Goal: Task Accomplishment & Management: Manage account settings

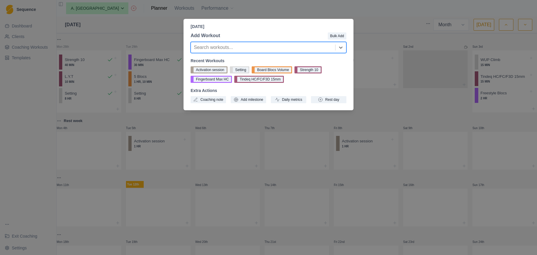
select select "month"
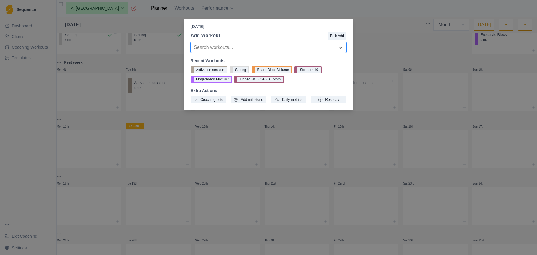
click at [174, 121] on div "[DATE] Add Workout Bulk Add Search workouts... Recent Workouts Activation sessi…" at bounding box center [268, 127] width 537 height 255
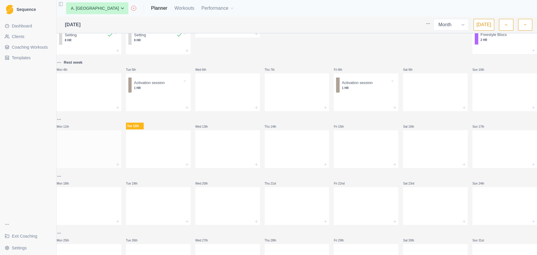
click at [85, 142] on div at bounding box center [89, 148] width 65 height 26
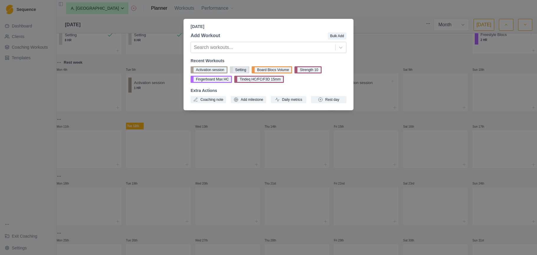
click at [243, 70] on button "Setting" at bounding box center [239, 69] width 19 height 7
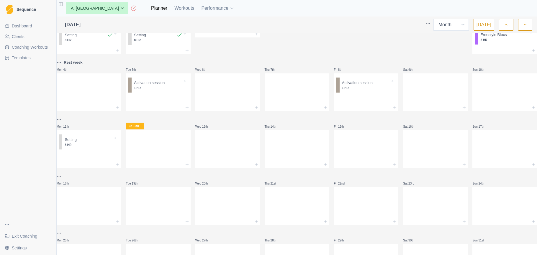
click at [169, 148] on div at bounding box center [158, 148] width 65 height 26
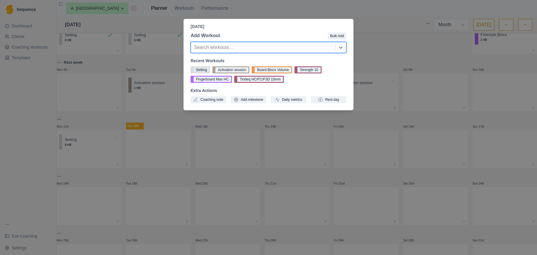
click at [207, 70] on button "Setting" at bounding box center [199, 69] width 19 height 7
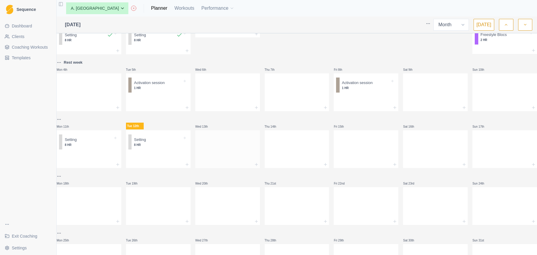
click at [227, 143] on div at bounding box center [227, 148] width 65 height 26
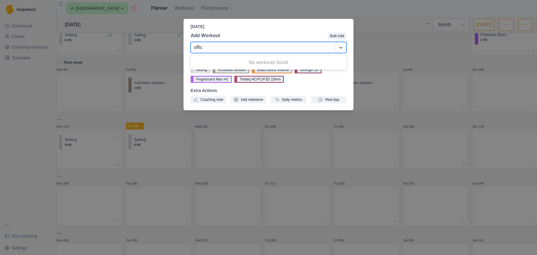
type input "offic"
click at [305, 37] on div at bounding box center [273, 35] width 107 height 7
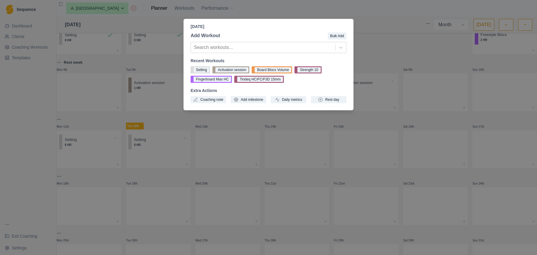
click at [346, 71] on div "Add Workout Bulk Add Search workouts... Recent Workouts Setting Activation sess…" at bounding box center [268, 68] width 170 height 76
click at [299, 102] on button "Daily metrics" at bounding box center [288, 99] width 35 height 7
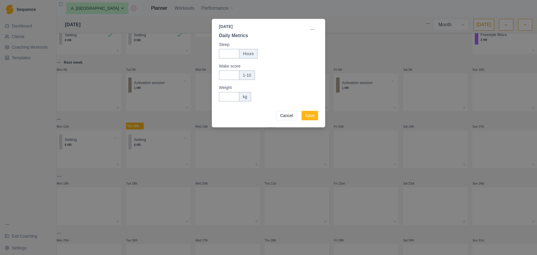
click at [364, 34] on div "[DATE] Daily Metrics Edit Sleep Hours Wake score 1-10 Weight kg Cancel Save" at bounding box center [268, 127] width 537 height 255
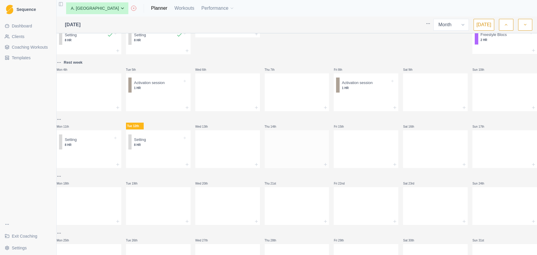
click at [287, 143] on div at bounding box center [296, 148] width 65 height 26
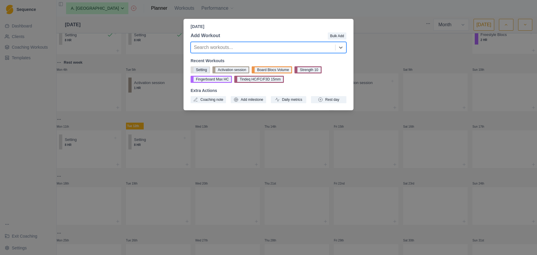
click at [196, 68] on button "Setting" at bounding box center [199, 69] width 19 height 7
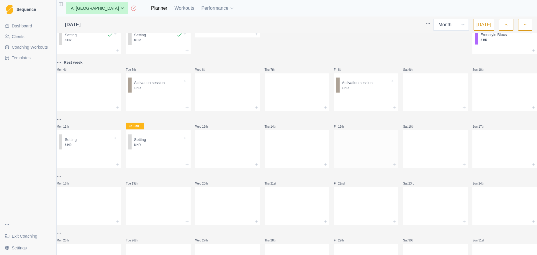
click at [372, 152] on div at bounding box center [365, 148] width 65 height 26
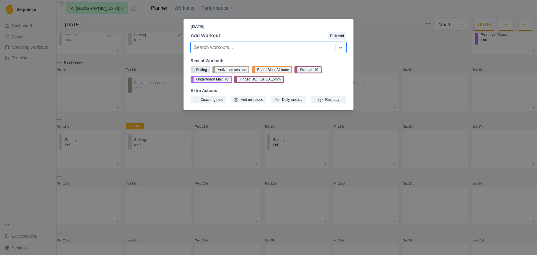
click at [198, 68] on button "Setting" at bounding box center [199, 69] width 19 height 7
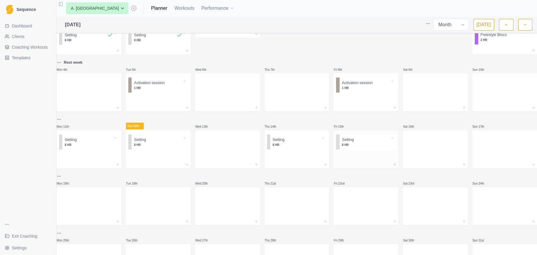
click at [360, 163] on div at bounding box center [365, 164] width 65 height 7
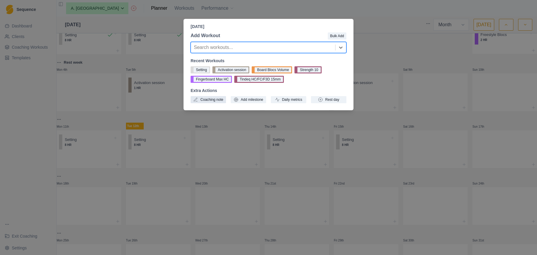
click at [210, 100] on button "Coaching note" at bounding box center [207, 99] width 35 height 7
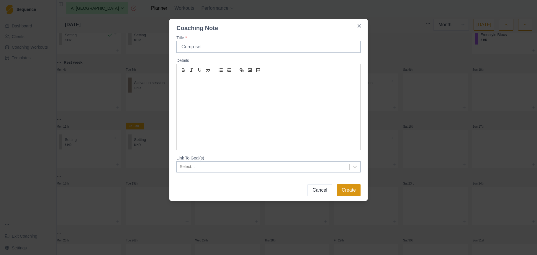
type input "Comp set"
click at [348, 192] on button "Create" at bounding box center [349, 190] width 24 height 12
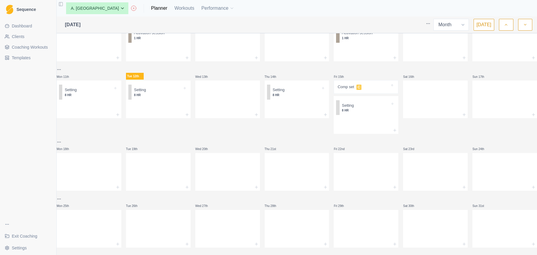
scroll to position [109, 0]
click at [95, 176] on div at bounding box center [89, 170] width 65 height 26
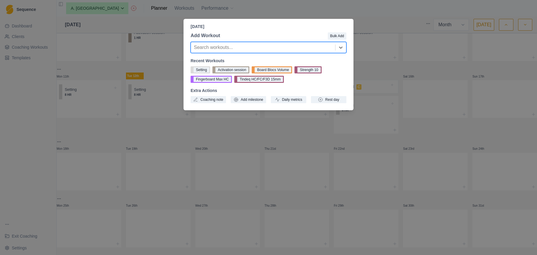
click at [202, 70] on button "Setting" at bounding box center [199, 69] width 19 height 7
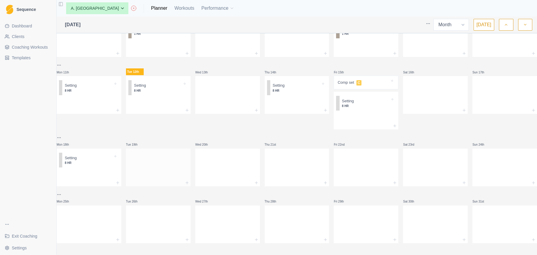
scroll to position [114, 0]
click at [234, 168] on div at bounding box center [227, 166] width 65 height 26
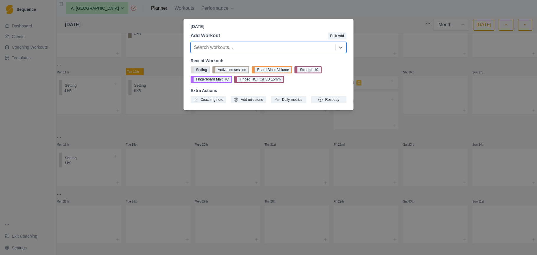
click at [205, 69] on button "Setting" at bounding box center [199, 69] width 19 height 7
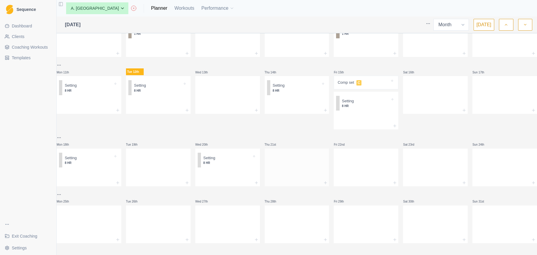
click at [291, 160] on div at bounding box center [296, 166] width 65 height 26
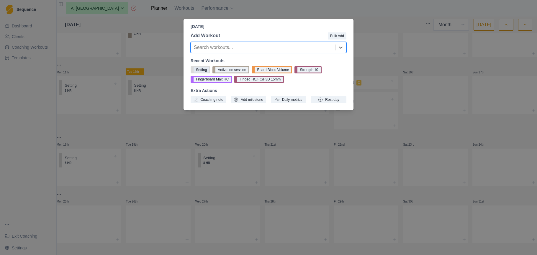
click at [201, 70] on button "Setting" at bounding box center [199, 69] width 19 height 7
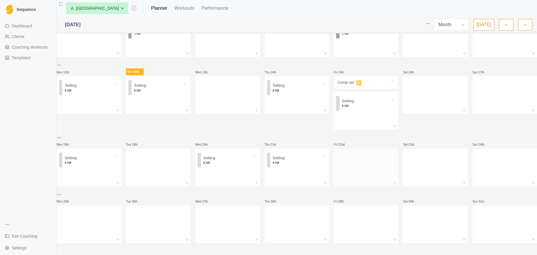
click at [357, 165] on div at bounding box center [365, 166] width 65 height 26
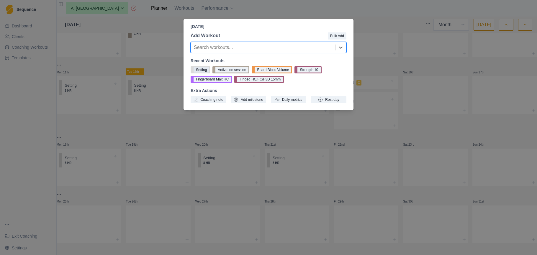
click at [194, 68] on button "Setting" at bounding box center [199, 69] width 19 height 7
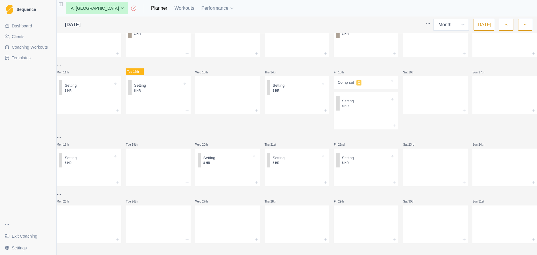
scroll to position [0, 0]
click at [152, 210] on div at bounding box center [158, 223] width 65 height 26
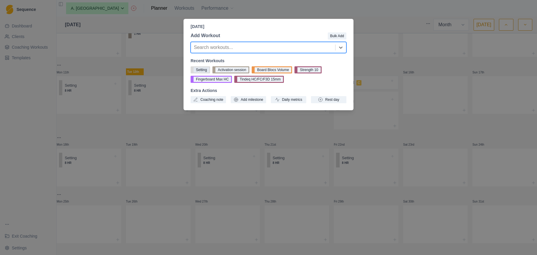
click at [203, 71] on button "Setting" at bounding box center [199, 69] width 19 height 7
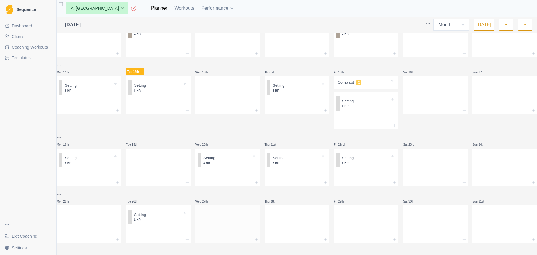
click at [240, 217] on div at bounding box center [227, 223] width 65 height 26
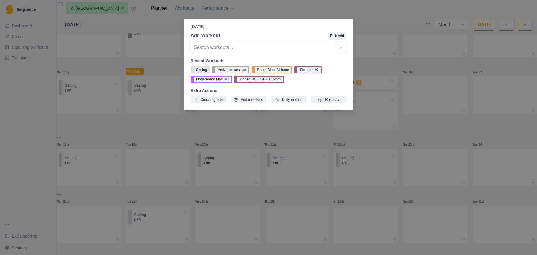
click at [203, 70] on button "Setting" at bounding box center [199, 69] width 19 height 7
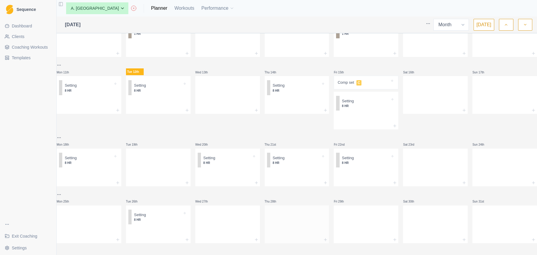
click at [298, 213] on div at bounding box center [296, 223] width 65 height 26
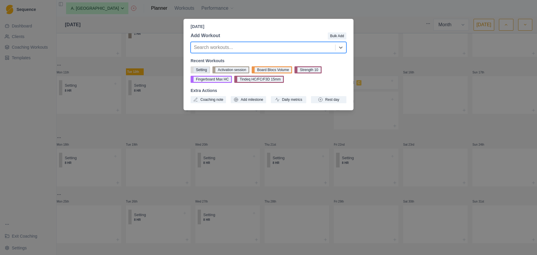
click at [207, 70] on button "Setting" at bounding box center [199, 69] width 19 height 7
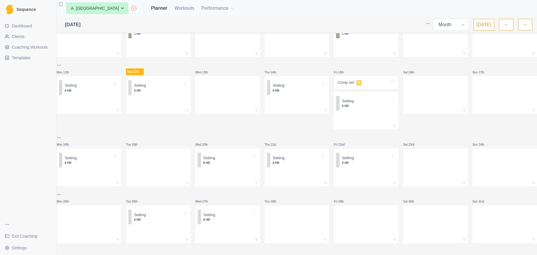
click at [352, 213] on div at bounding box center [365, 223] width 65 height 26
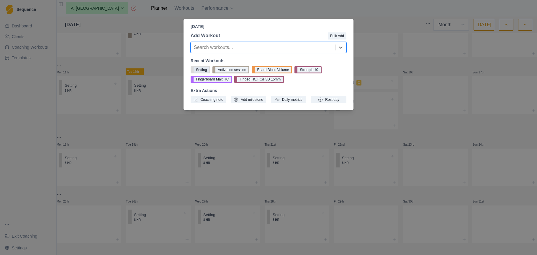
click at [208, 71] on button "Setting" at bounding box center [199, 69] width 19 height 7
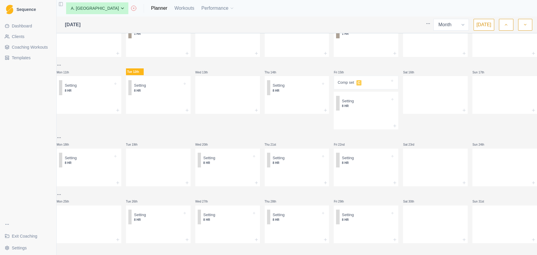
scroll to position [119, 0]
click at [523, 25] on icon "button" at bounding box center [525, 25] width 4 height 6
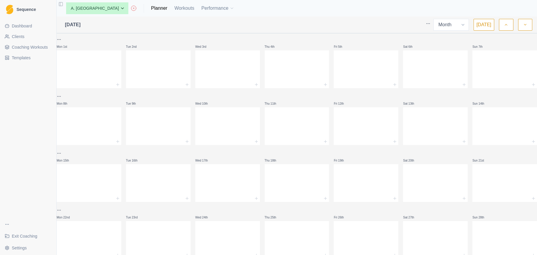
scroll to position [0, 0]
click at [505, 25] on icon "button" at bounding box center [506, 25] width 4 height 6
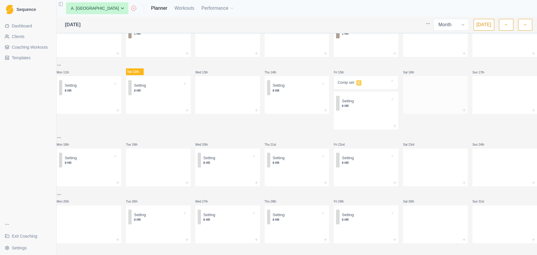
scroll to position [119, 0]
click at [523, 26] on icon "button" at bounding box center [525, 25] width 4 height 6
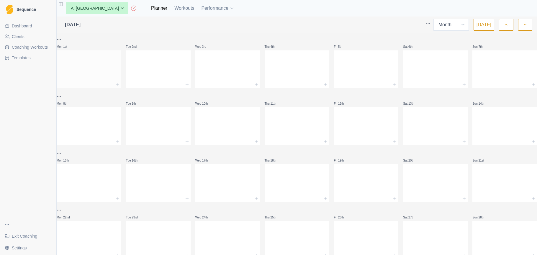
scroll to position [0, 0]
click at [218, 67] on div at bounding box center [227, 68] width 65 height 26
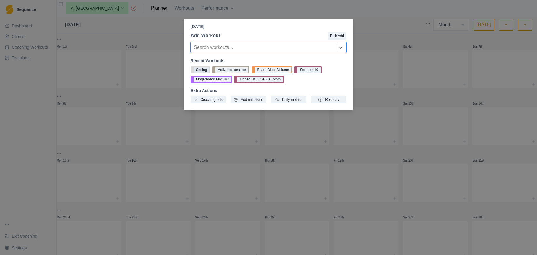
click at [205, 70] on button "Setting" at bounding box center [199, 69] width 19 height 7
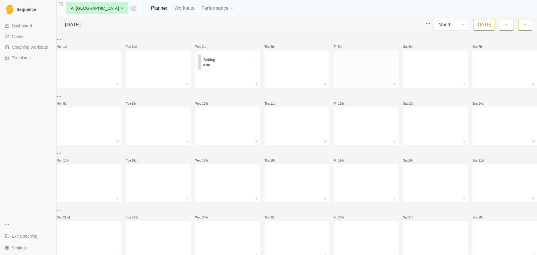
click at [353, 64] on div at bounding box center [365, 68] width 65 height 26
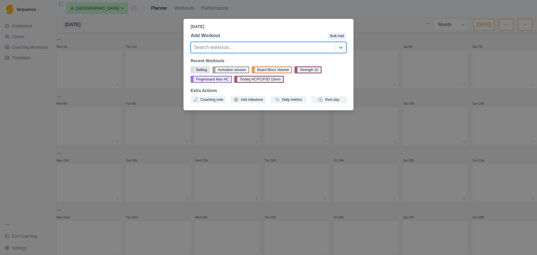
click at [206, 67] on button "Setting" at bounding box center [199, 69] width 19 height 7
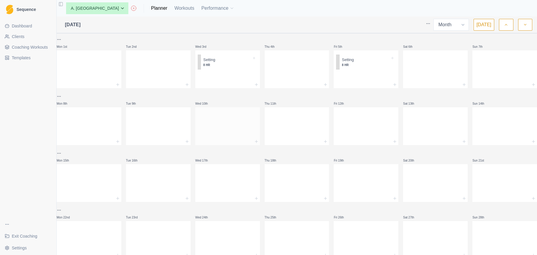
click at [220, 137] on div at bounding box center [227, 125] width 65 height 26
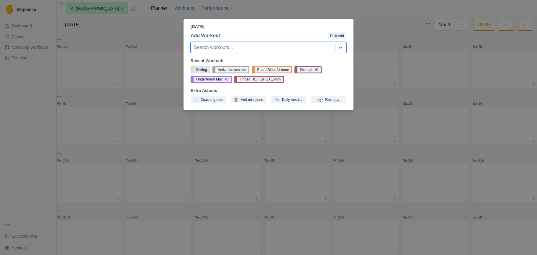
click at [205, 70] on button "Setting" at bounding box center [199, 69] width 19 height 7
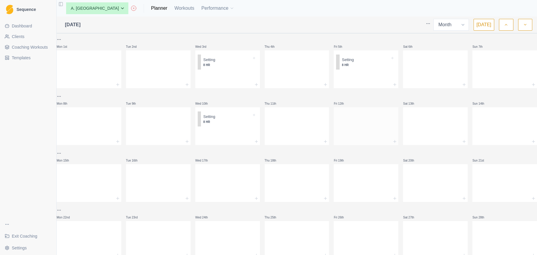
click at [363, 121] on div at bounding box center [365, 125] width 65 height 26
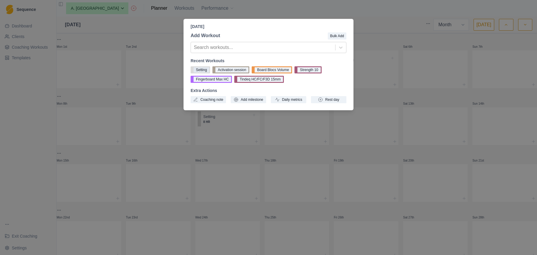
click at [201, 70] on button "Setting" at bounding box center [199, 69] width 19 height 7
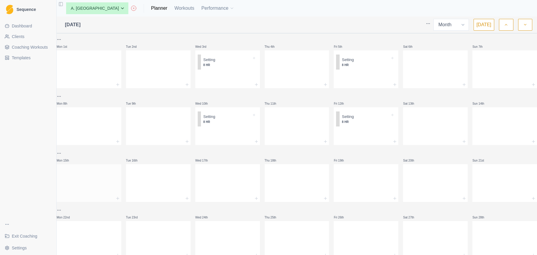
click at [94, 180] on div at bounding box center [89, 182] width 65 height 26
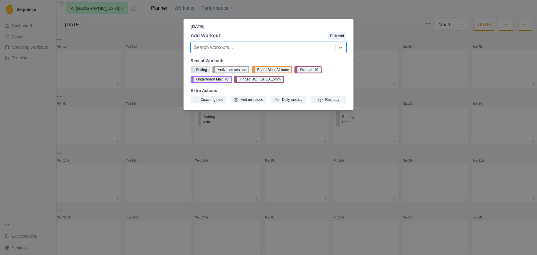
click at [201, 68] on button "Setting" at bounding box center [199, 69] width 19 height 7
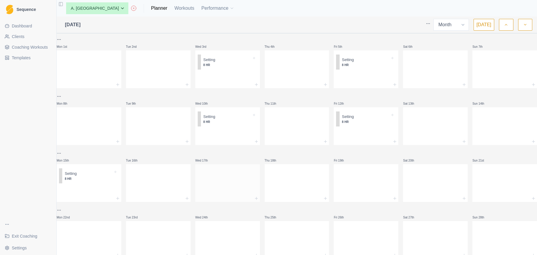
click at [215, 177] on div at bounding box center [227, 182] width 65 height 26
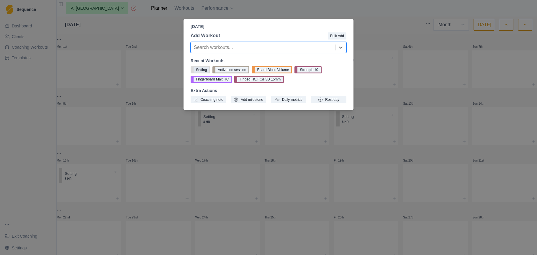
click at [201, 70] on button "Setting" at bounding box center [199, 69] width 19 height 7
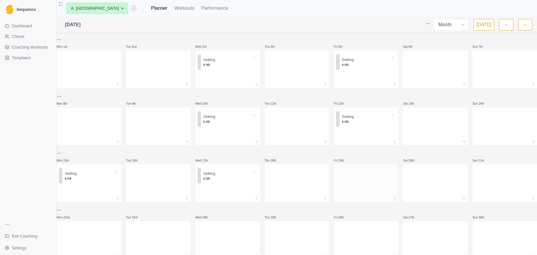
click at [348, 182] on div at bounding box center [365, 182] width 65 height 26
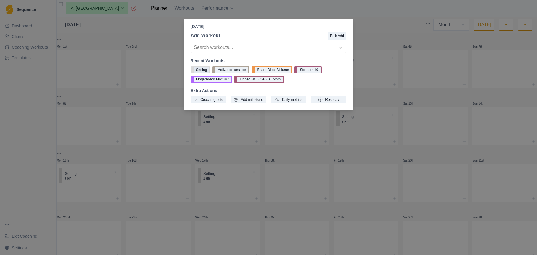
click at [203, 69] on button "Setting" at bounding box center [199, 69] width 19 height 7
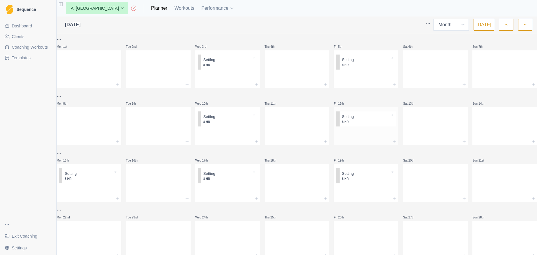
click at [364, 136] on div at bounding box center [365, 133] width 65 height 9
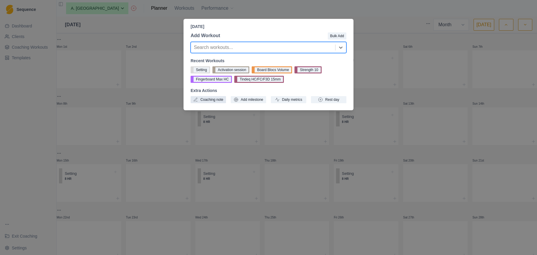
click at [217, 99] on button "Coaching note" at bounding box center [207, 99] width 35 height 7
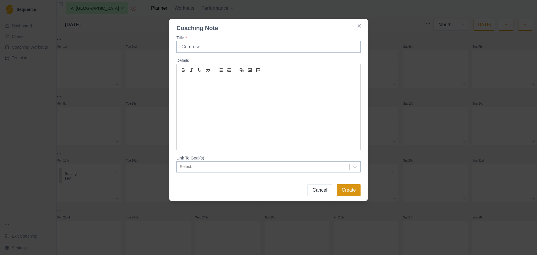
type input "Comp set"
click at [350, 192] on button "Create" at bounding box center [349, 190] width 24 height 12
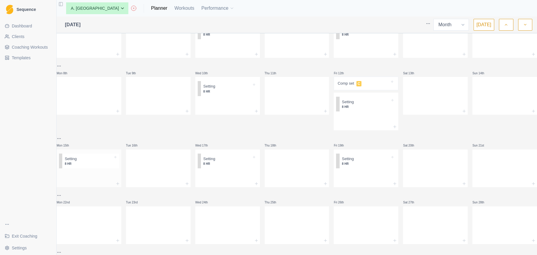
scroll to position [51, 0]
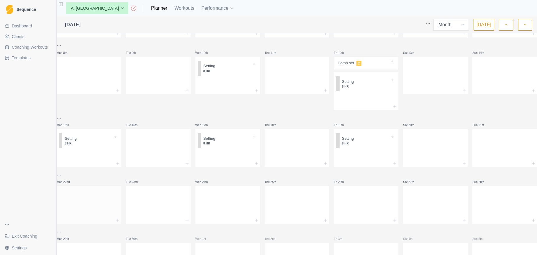
click at [95, 206] on div at bounding box center [89, 204] width 65 height 26
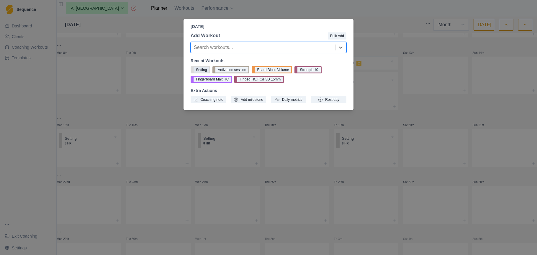
click at [202, 70] on button "Setting" at bounding box center [199, 69] width 19 height 7
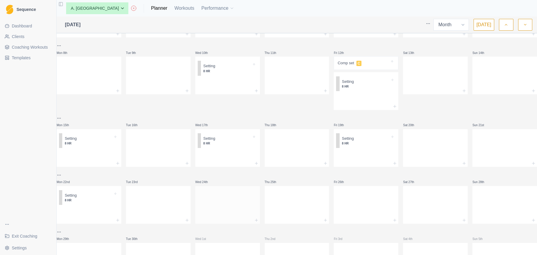
click at [231, 206] on div at bounding box center [227, 204] width 65 height 26
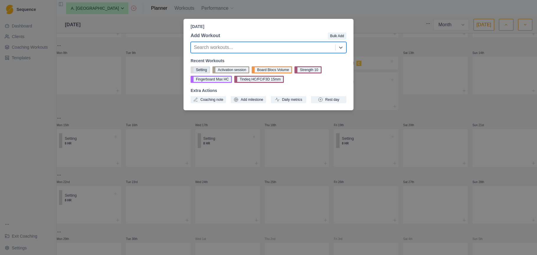
click at [202, 71] on button "Setting" at bounding box center [199, 69] width 19 height 7
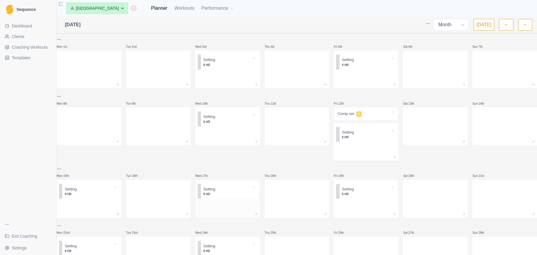
scroll to position [0, 0]
click at [83, 129] on div at bounding box center [89, 125] width 65 height 26
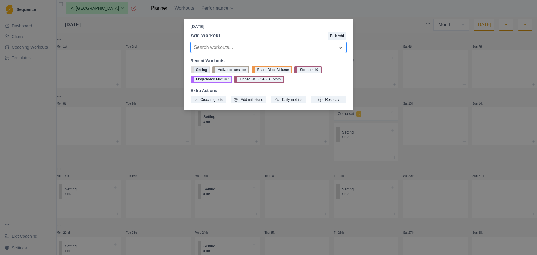
click at [202, 69] on button "Setting" at bounding box center [199, 69] width 19 height 7
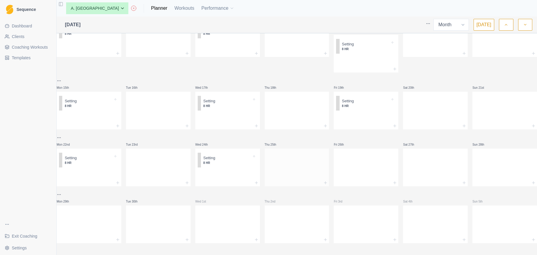
click at [282, 154] on div at bounding box center [296, 166] width 65 height 26
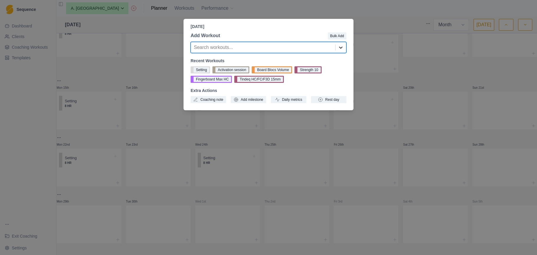
click at [339, 48] on icon at bounding box center [341, 48] width 6 height 6
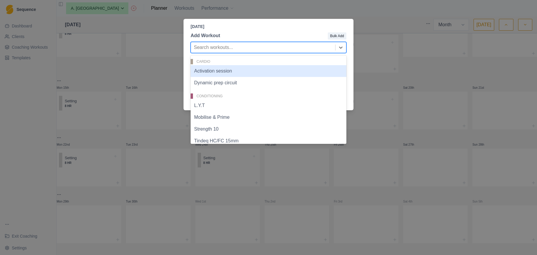
click at [344, 22] on header "[DATE]" at bounding box center [268, 24] width 170 height 11
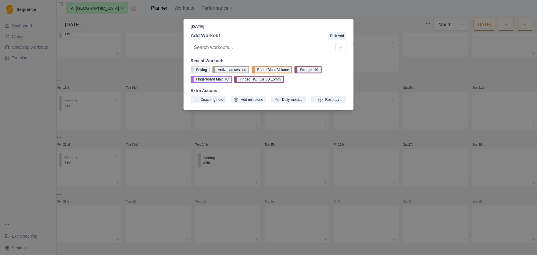
click at [25, 46] on div "[DATE] Add Workout Bulk Add Search workouts... Recent Workouts Setting Activati…" at bounding box center [268, 127] width 537 height 255
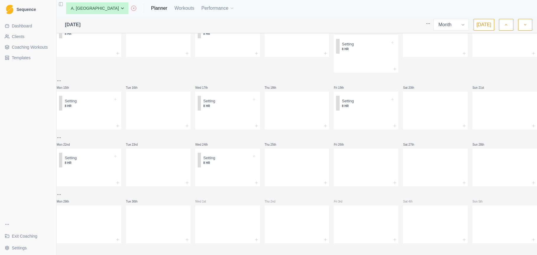
click at [26, 46] on span "Coaching Workouts" at bounding box center [30, 47] width 36 height 6
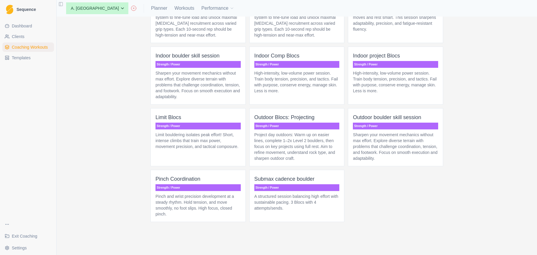
scroll to position [1769, 0]
click at [380, 142] on p "Sharpen your movement mechanics without max effort. Explore diverse terrain wit…" at bounding box center [395, 146] width 85 height 29
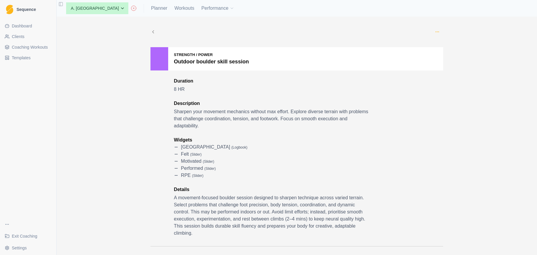
click at [436, 31] on icon "button" at bounding box center [437, 31] width 5 height 5
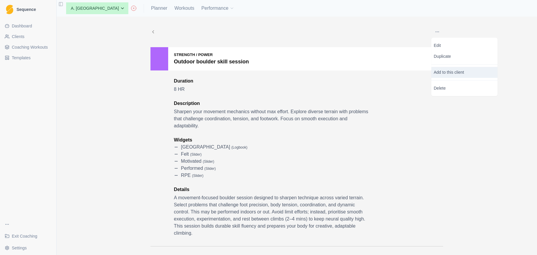
click at [443, 74] on p "Add to this client" at bounding box center [464, 72] width 66 height 11
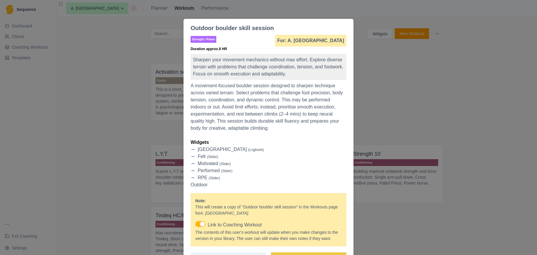
scroll to position [42, 0]
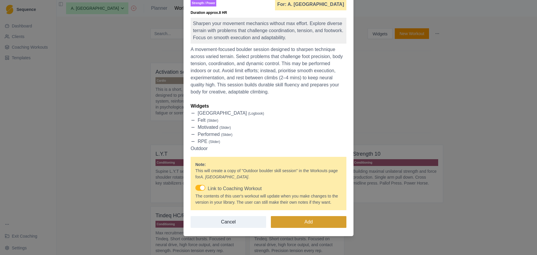
click at [319, 224] on button "Add" at bounding box center [308, 222] width 75 height 12
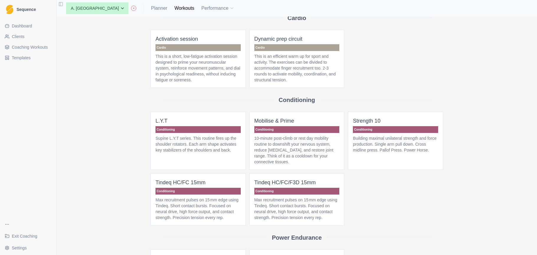
scroll to position [32, 0]
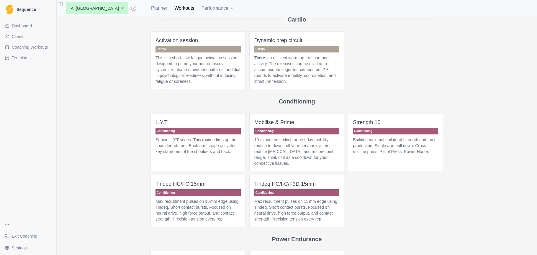
click at [36, 48] on span "Coaching Workouts" at bounding box center [30, 47] width 36 height 6
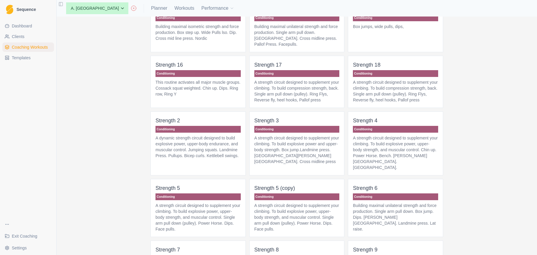
scroll to position [507, 0]
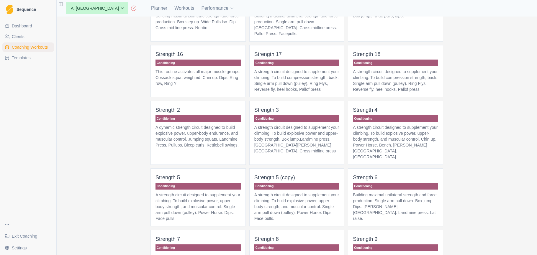
click at [392, 91] on p "A strength circuit designed to supplement your climbing. To build compression s…" at bounding box center [395, 81] width 85 height 24
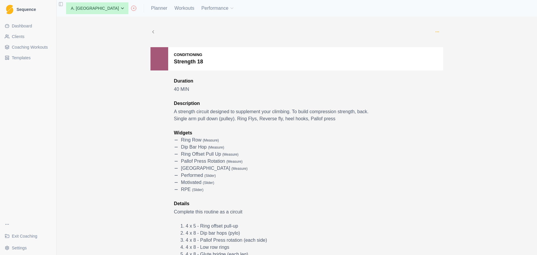
click at [438, 30] on icon "button" at bounding box center [437, 31] width 5 height 5
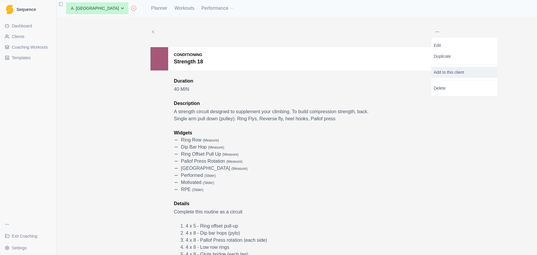
click at [447, 71] on p "Add to this client" at bounding box center [464, 72] width 66 height 11
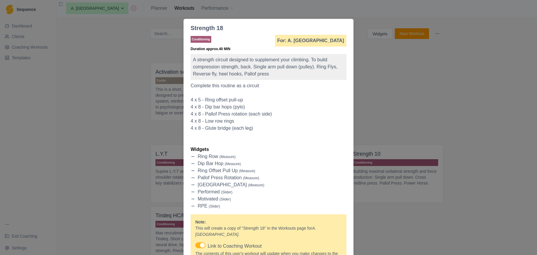
scroll to position [57, 0]
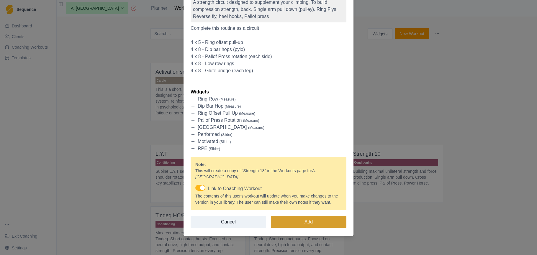
click at [317, 221] on button "Add" at bounding box center [308, 222] width 75 height 12
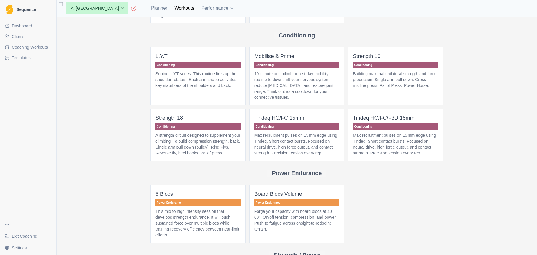
scroll to position [96, 0]
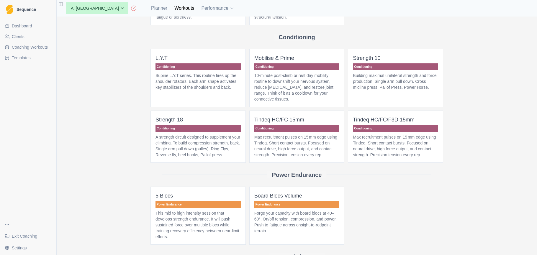
click at [42, 45] on span "Coaching Workouts" at bounding box center [30, 47] width 36 height 6
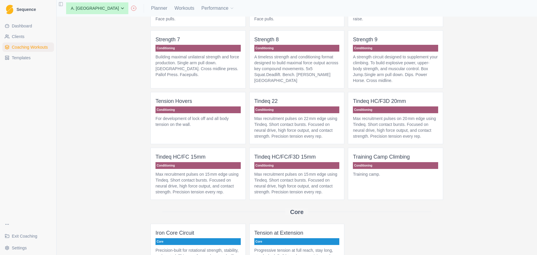
scroll to position [701, 0]
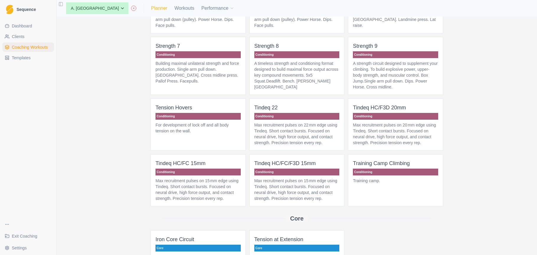
click at [151, 7] on link "Planner" at bounding box center [159, 8] width 16 height 7
select select "month"
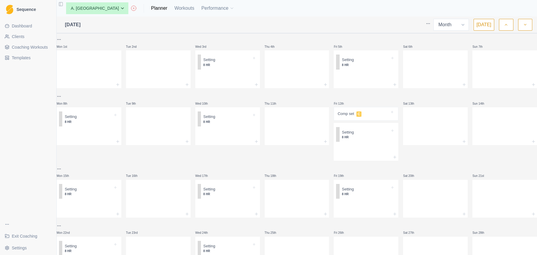
click at [507, 26] on icon "button" at bounding box center [506, 25] width 4 height 6
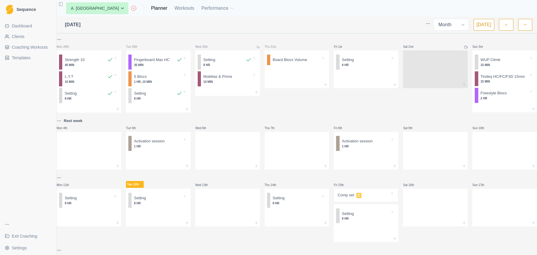
click at [507, 26] on icon "button" at bounding box center [506, 25] width 4 height 6
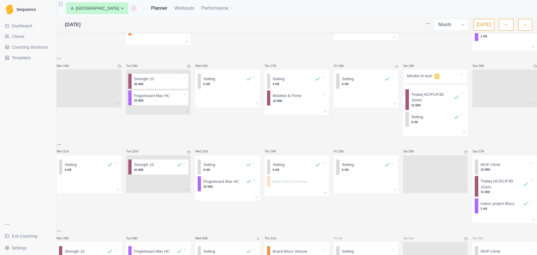
scroll to position [159, 0]
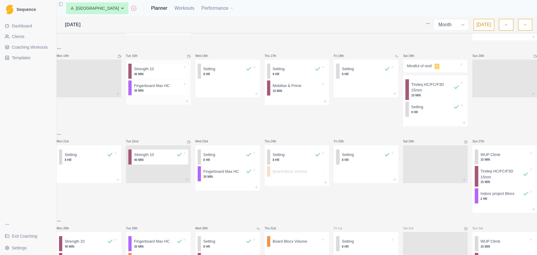
click at [156, 76] on p "40 MIN" at bounding box center [158, 74] width 48 height 4
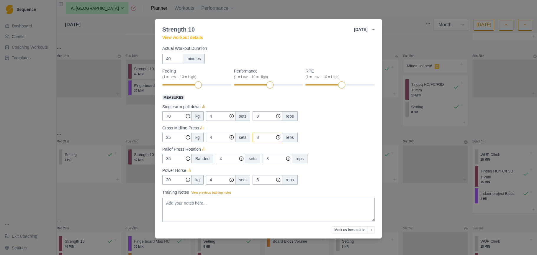
scroll to position [34, 0]
click at [397, 27] on div "Strength 10 [DATE] Link To Goal View Workout Metrics Edit Original Workout Resc…" at bounding box center [268, 127] width 537 height 255
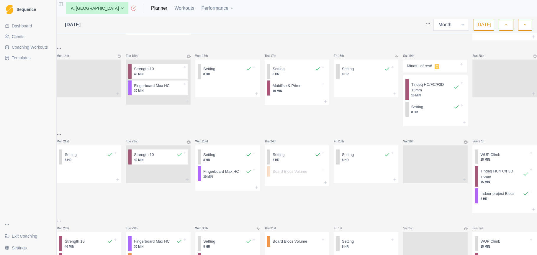
click at [528, 24] on button "button" at bounding box center [525, 25] width 14 height 12
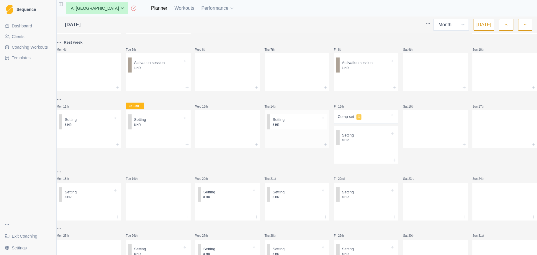
scroll to position [83, 0]
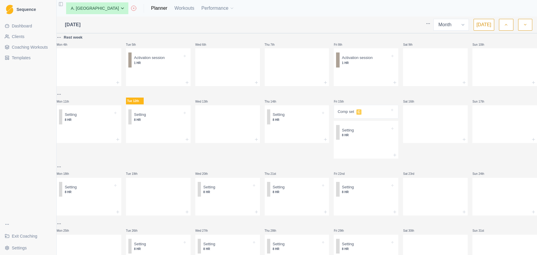
click at [45, 48] on span "Coaching Workouts" at bounding box center [30, 47] width 36 height 6
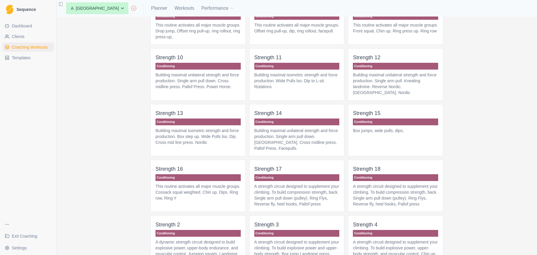
scroll to position [399, 0]
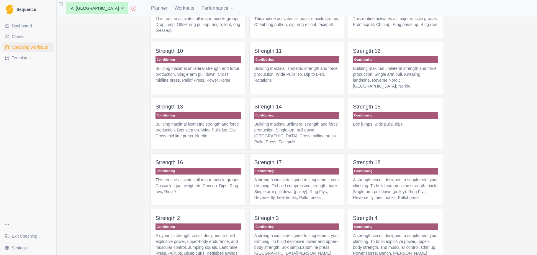
click at [331, 193] on p "A strength circuit designed to supplement your climbing. To build compression s…" at bounding box center [296, 189] width 85 height 24
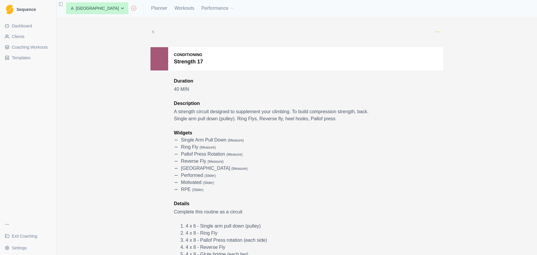
click at [436, 32] on icon "button" at bounding box center [437, 31] width 5 height 5
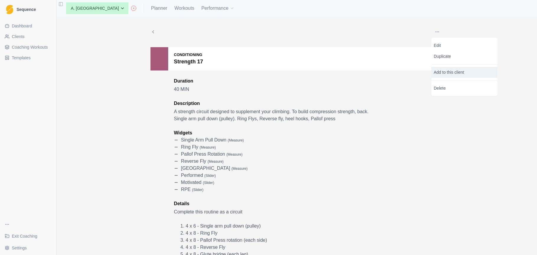
click at [441, 73] on p "Add to this client" at bounding box center [464, 72] width 66 height 11
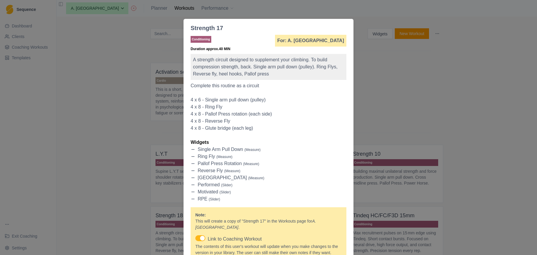
scroll to position [50, 0]
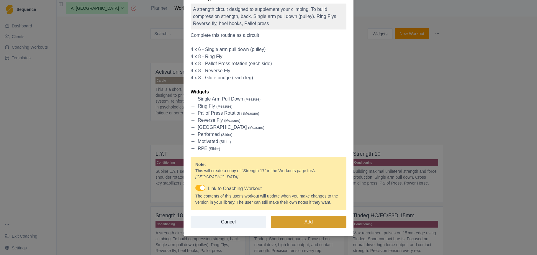
click at [297, 225] on button "Add" at bounding box center [308, 222] width 75 height 12
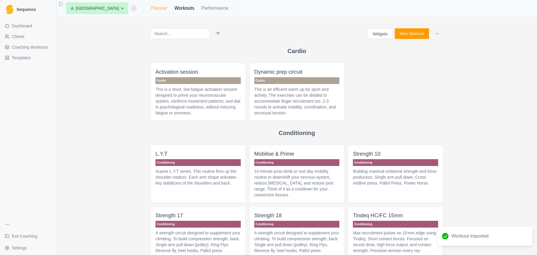
click at [151, 7] on link "Planner" at bounding box center [159, 8] width 16 height 7
select select "month"
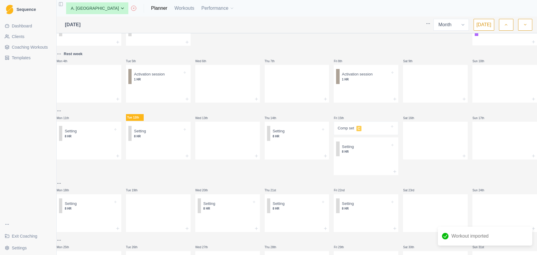
scroll to position [80, 0]
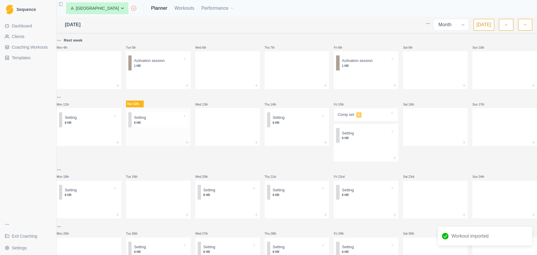
click at [155, 137] on div at bounding box center [158, 134] width 65 height 9
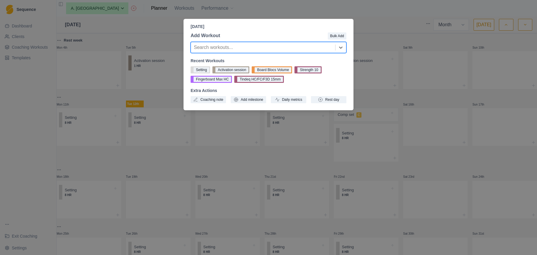
click at [259, 49] on div at bounding box center [263, 47] width 138 height 8
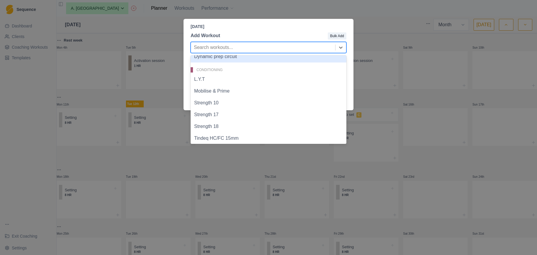
scroll to position [36, 0]
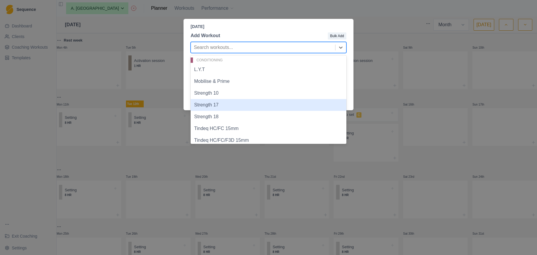
click at [228, 104] on div "Strength 17" at bounding box center [268, 105] width 156 height 12
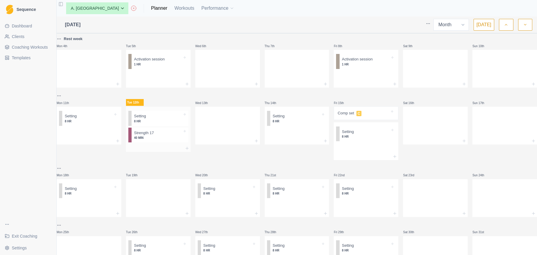
click at [160, 140] on p "40 MIN" at bounding box center [158, 138] width 48 height 4
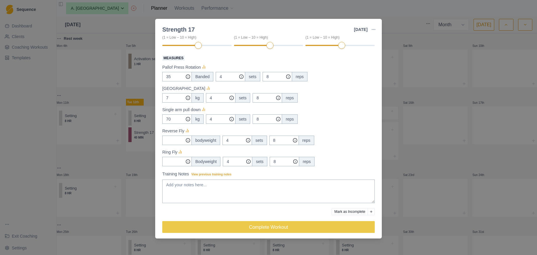
scroll to position [18, 0]
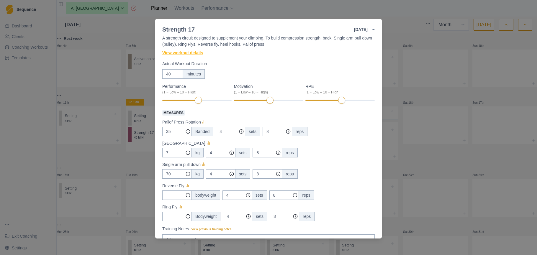
click at [196, 51] on link "View workout details" at bounding box center [182, 53] width 41 height 6
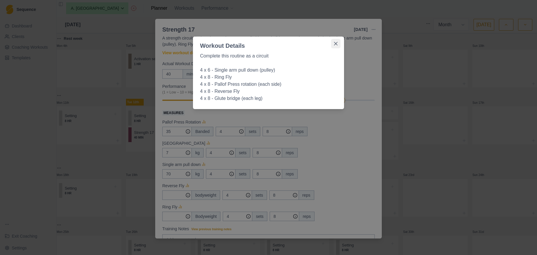
click at [335, 44] on icon "Close" at bounding box center [336, 44] width 4 height 4
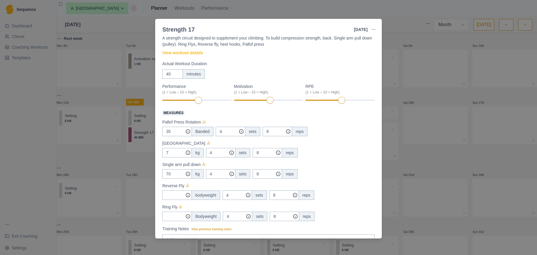
click at [111, 27] on div "Strength 17 [DATE] Link To Goal View Workout Metrics Edit Original Workout Resc…" at bounding box center [268, 127] width 537 height 255
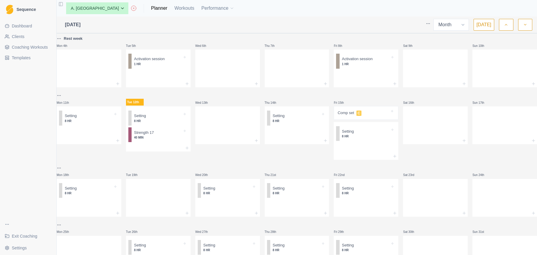
click at [25, 49] on span "Coaching Workouts" at bounding box center [30, 47] width 36 height 6
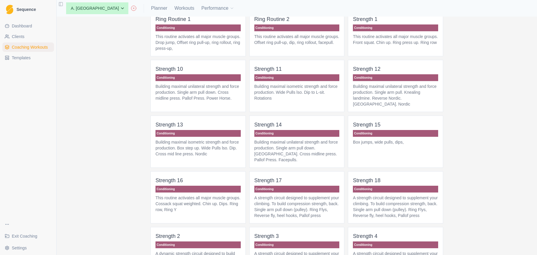
scroll to position [385, 0]
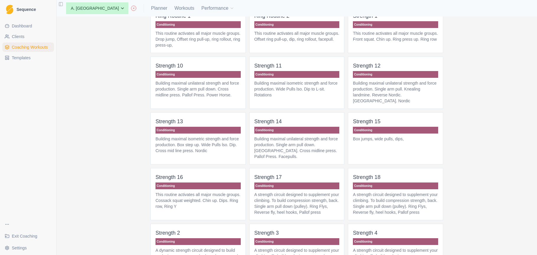
click at [301, 215] on p "A strength circuit designed to supplement your climbing. To build compression s…" at bounding box center [296, 204] width 85 height 24
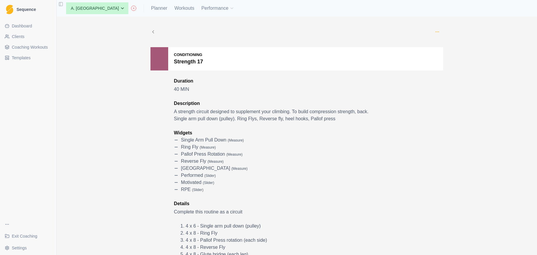
click at [438, 31] on icon "button" at bounding box center [437, 31] width 5 height 5
click at [441, 44] on p "Edit" at bounding box center [463, 45] width 61 height 6
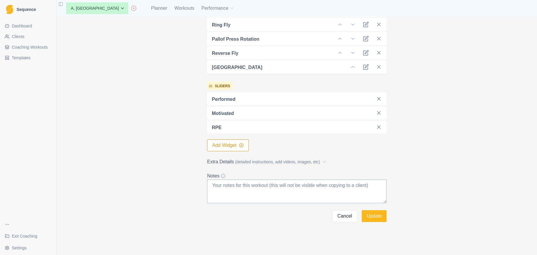
scroll to position [214, 0]
click at [292, 163] on span "(detailed instructions, add videos, images, etc)" at bounding box center [277, 162] width 85 height 6
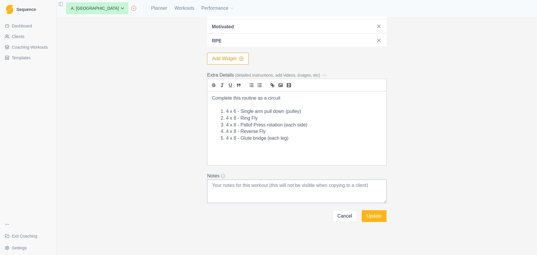
scroll to position [301, 0]
click at [373, 215] on button "Update" at bounding box center [374, 216] width 25 height 12
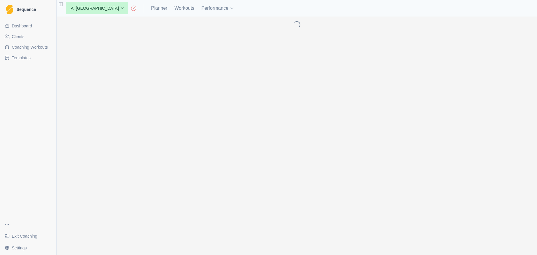
scroll to position [0, 0]
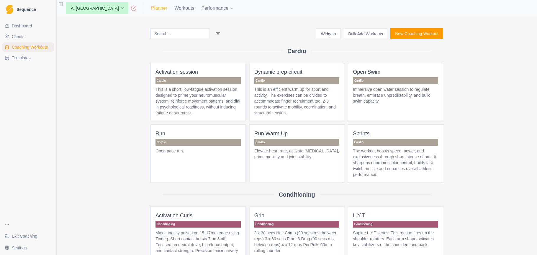
click at [151, 9] on link "Planner" at bounding box center [159, 8] width 16 height 7
select select "month"
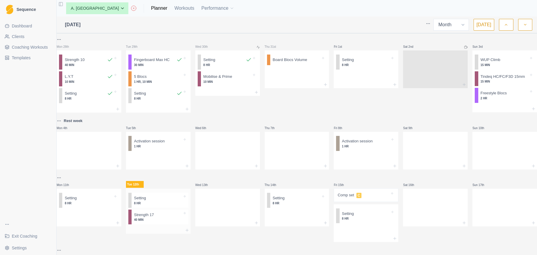
click at [161, 220] on p "40 MIN" at bounding box center [158, 220] width 48 height 4
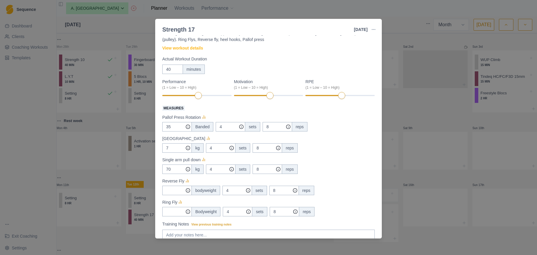
scroll to position [16, 0]
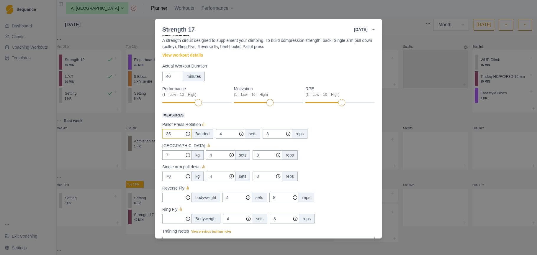
drag, startPoint x: 172, startPoint y: 133, endPoint x: 162, endPoint y: 133, distance: 10.0
click at [162, 133] on input "35" at bounding box center [176, 133] width 29 height 9
click at [373, 29] on circle "button" at bounding box center [373, 29] width 0 height 0
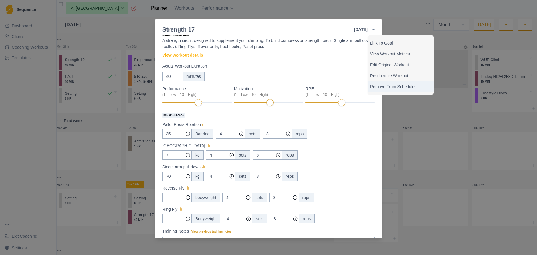
click at [382, 87] on p "Remove From Schedule" at bounding box center [400, 87] width 61 height 6
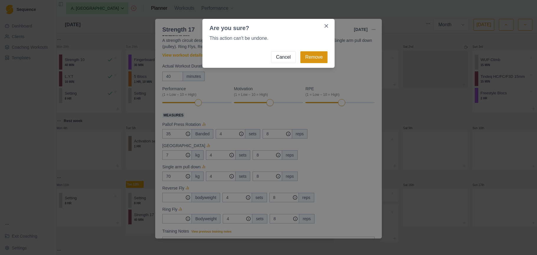
click at [315, 55] on button "Remove" at bounding box center [313, 57] width 27 height 12
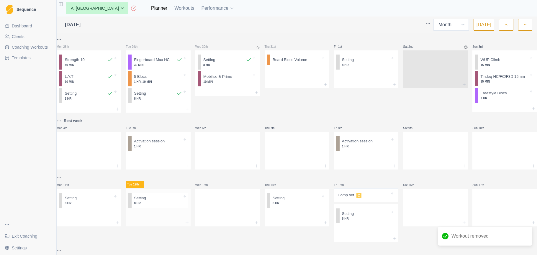
click at [157, 220] on div at bounding box center [158, 214] width 65 height 9
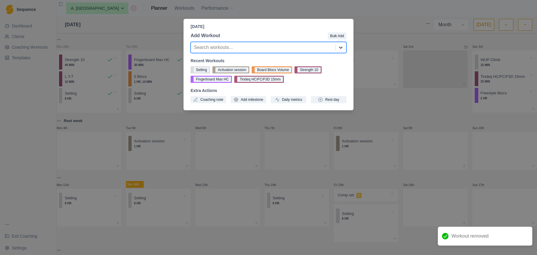
click at [340, 46] on icon at bounding box center [341, 48] width 6 height 6
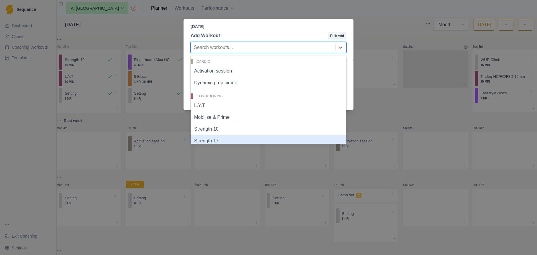
click at [246, 139] on div "Strength 17" at bounding box center [268, 141] width 156 height 12
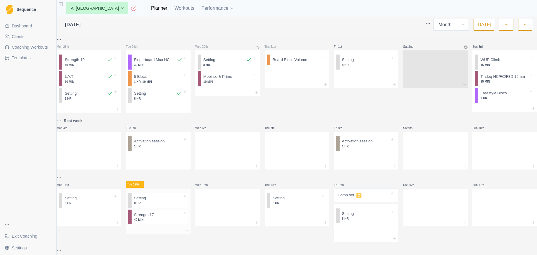
click at [162, 222] on p "40 MIN" at bounding box center [158, 220] width 48 height 4
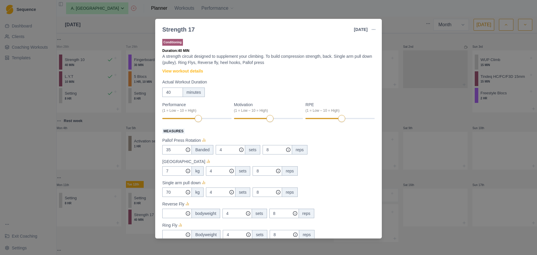
scroll to position [0, 0]
click at [374, 28] on icon "button" at bounding box center [373, 29] width 5 height 5
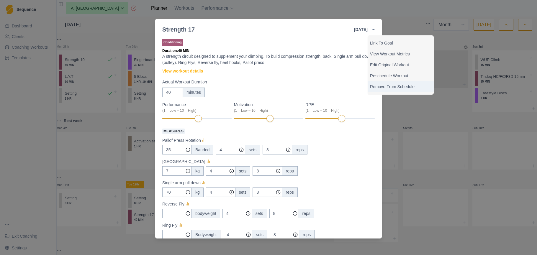
click at [379, 88] on p "Remove From Schedule" at bounding box center [400, 87] width 61 height 6
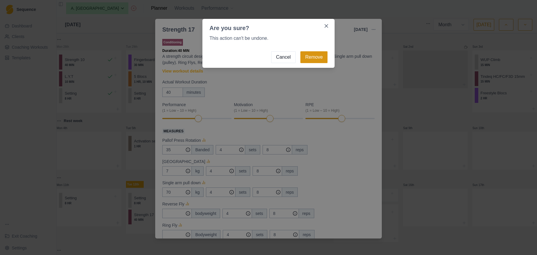
click at [317, 57] on button "Remove" at bounding box center [313, 57] width 27 height 12
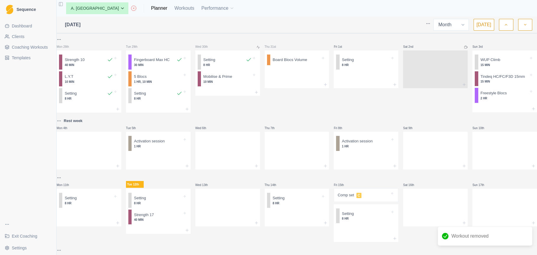
click at [42, 46] on span "Coaching Workouts" at bounding box center [30, 47] width 36 height 6
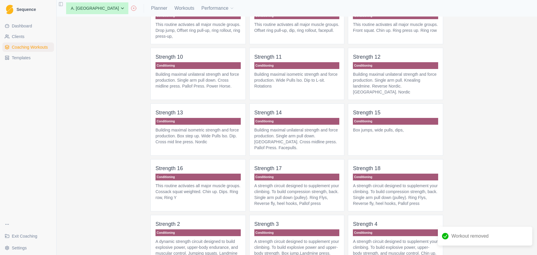
scroll to position [473, 0]
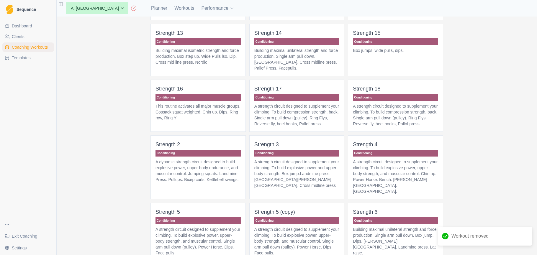
click at [290, 112] on p "A strength circuit designed to supplement your climbing. To build compression s…" at bounding box center [296, 115] width 85 height 24
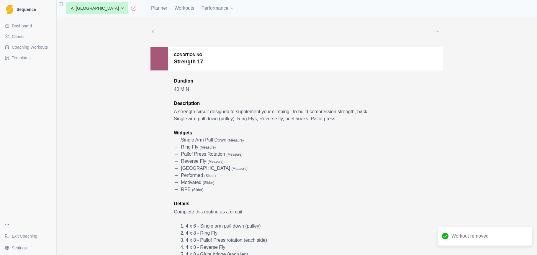
click at [271, 153] on div "Pallof Press Rotation ( measure )" at bounding box center [273, 154] width 198 height 7
click at [438, 33] on icon "button" at bounding box center [437, 31] width 5 height 5
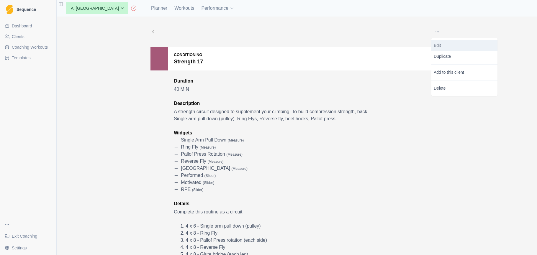
click at [447, 45] on p "Edit" at bounding box center [463, 45] width 61 height 6
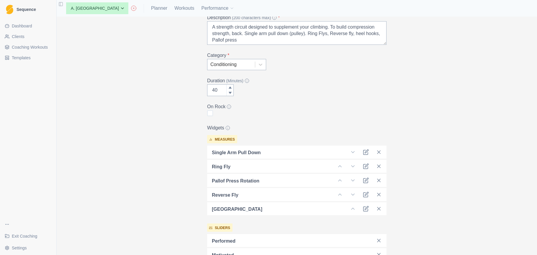
scroll to position [73, 0]
click at [379, 152] on line at bounding box center [378, 150] width 3 height 3
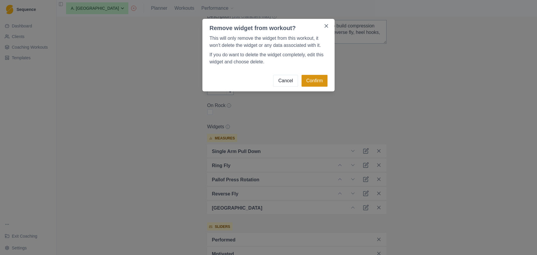
click at [317, 82] on button "Confirm" at bounding box center [314, 81] width 26 height 12
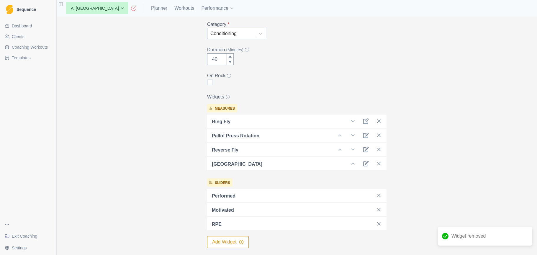
scroll to position [128, 0]
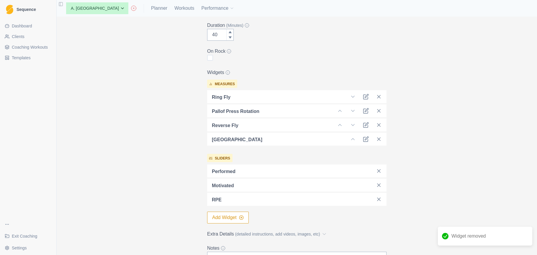
click at [229, 219] on button "Add Widget" at bounding box center [228, 218] width 42 height 12
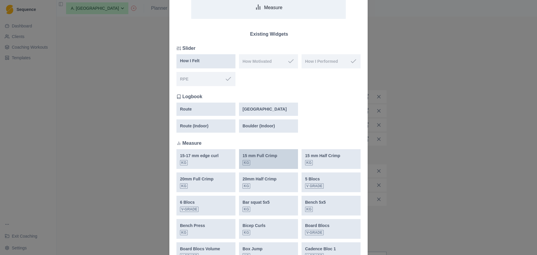
scroll to position [0, 0]
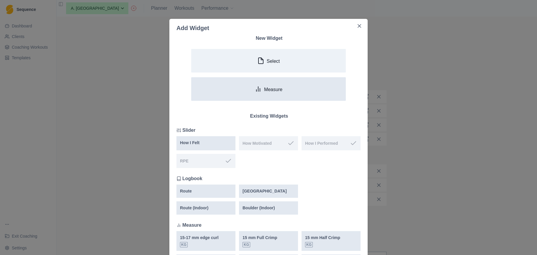
click at [275, 89] on p "Measure" at bounding box center [273, 90] width 18 height 6
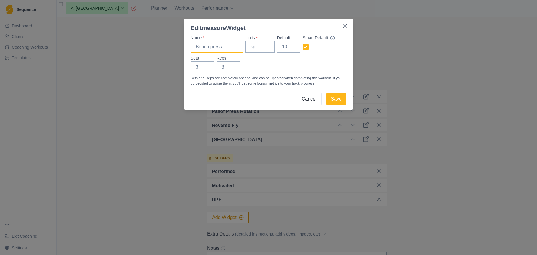
click at [222, 48] on input "Name *" at bounding box center [216, 47] width 52 height 12
type input "[PERSON_NAME] assist one arm pull"
click at [267, 47] on input "Units *" at bounding box center [259, 47] width 29 height 12
type input "kg"
click at [207, 67] on input "1" at bounding box center [202, 67] width 24 height 12
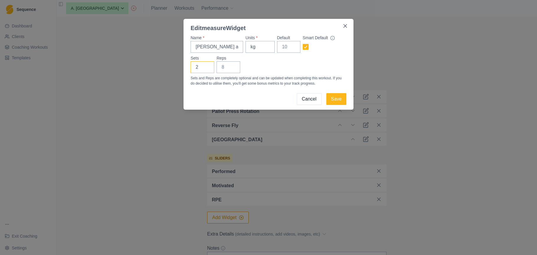
click at [207, 67] on input "2" at bounding box center [202, 67] width 24 height 12
click at [207, 67] on input "3" at bounding box center [202, 67] width 24 height 12
type input "4"
click at [208, 66] on input "4" at bounding box center [202, 67] width 24 height 12
click at [233, 66] on input "1" at bounding box center [228, 67] width 24 height 12
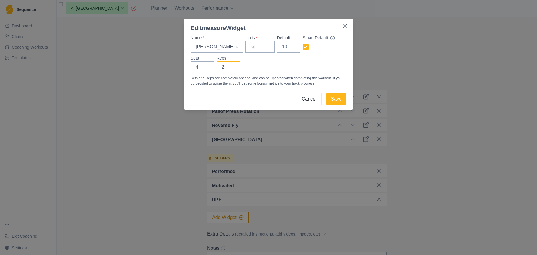
click at [233, 66] on input "2" at bounding box center [228, 67] width 24 height 12
click at [233, 66] on input "3" at bounding box center [228, 67] width 24 height 12
click at [233, 66] on input "4" at bounding box center [228, 67] width 24 height 12
click at [233, 66] on input "5" at bounding box center [228, 67] width 24 height 12
type input "6"
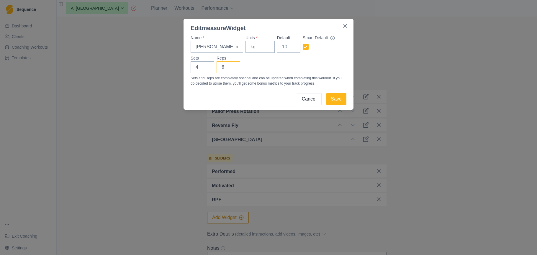
click at [233, 66] on input "6" at bounding box center [228, 67] width 24 height 12
click at [341, 100] on button "Save" at bounding box center [336, 99] width 20 height 12
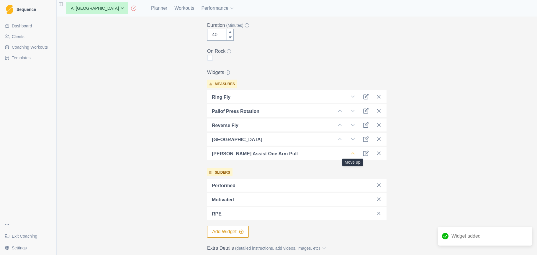
click at [353, 155] on icon at bounding box center [353, 153] width 6 height 6
click at [353, 153] on polyline at bounding box center [352, 153] width 3 height 1
click at [354, 153] on icon at bounding box center [353, 153] width 6 height 6
click at [354, 152] on icon at bounding box center [353, 153] width 6 height 6
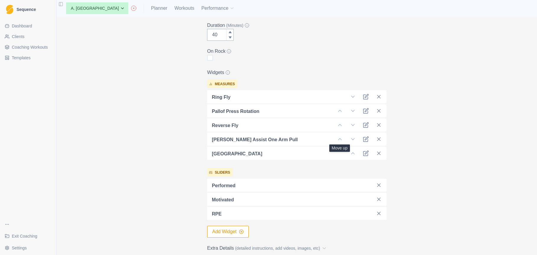
click at [342, 137] on icon at bounding box center [340, 139] width 6 height 6
click at [341, 124] on icon at bounding box center [340, 125] width 6 height 6
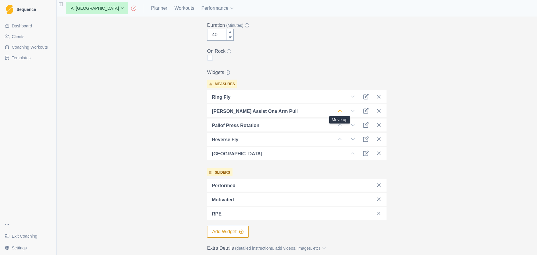
click at [340, 112] on icon at bounding box center [340, 111] width 6 height 6
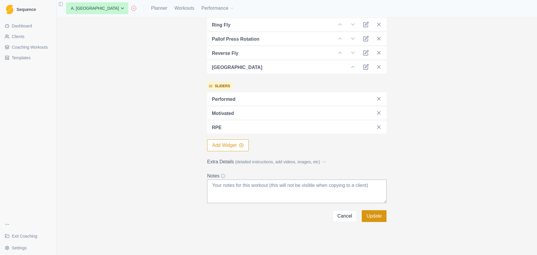
scroll to position [214, 0]
click at [381, 217] on button "Update" at bounding box center [374, 216] width 25 height 12
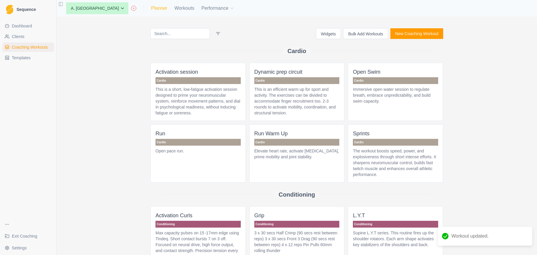
click at [151, 10] on link "Planner" at bounding box center [159, 8] width 16 height 7
select select "month"
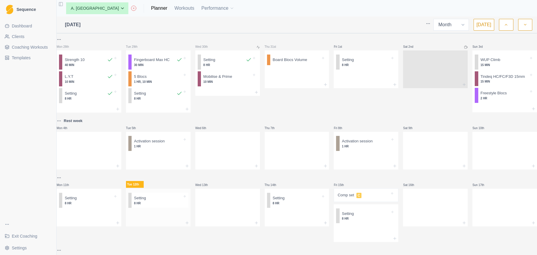
click at [170, 220] on div at bounding box center [158, 214] width 65 height 9
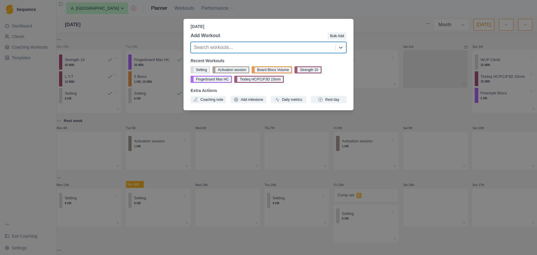
click at [275, 47] on div at bounding box center [263, 47] width 138 height 8
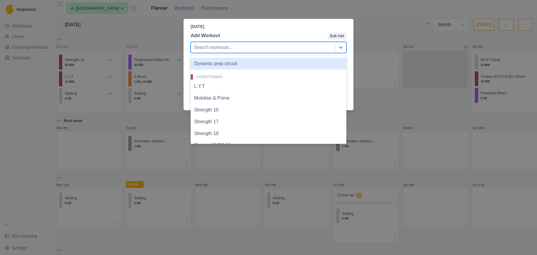
scroll to position [22, 0]
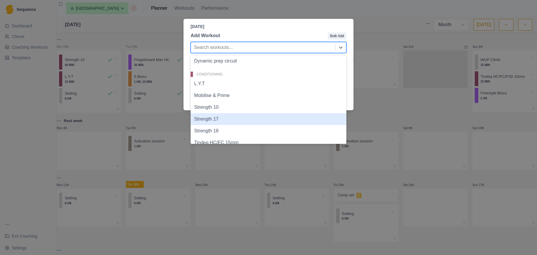
click at [221, 120] on div "Strength 17" at bounding box center [268, 119] width 156 height 12
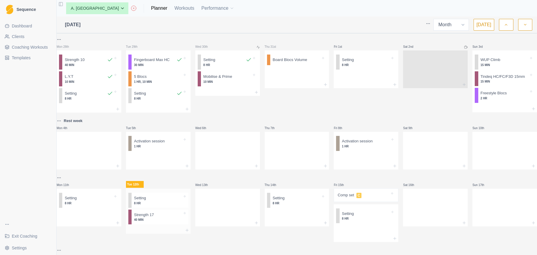
click at [177, 221] on p "40 MIN" at bounding box center [158, 220] width 48 height 4
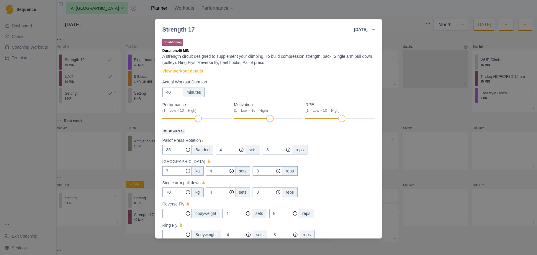
scroll to position [0, 0]
click at [374, 28] on icon "button" at bounding box center [373, 29] width 5 height 5
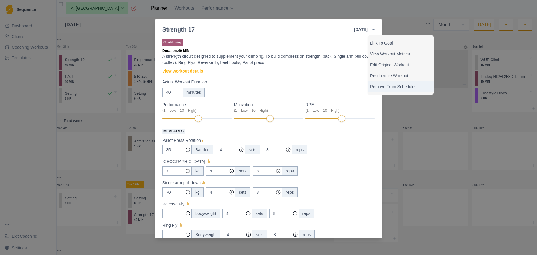
click at [386, 88] on p "Remove From Schedule" at bounding box center [400, 87] width 61 height 6
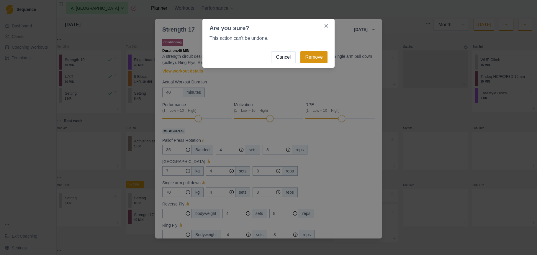
click at [316, 57] on button "Remove" at bounding box center [313, 57] width 27 height 12
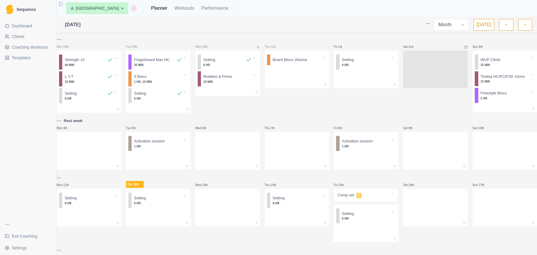
click at [43, 47] on span "Coaching Workouts" at bounding box center [30, 47] width 36 height 6
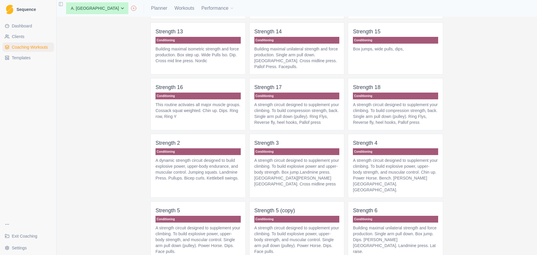
scroll to position [476, 0]
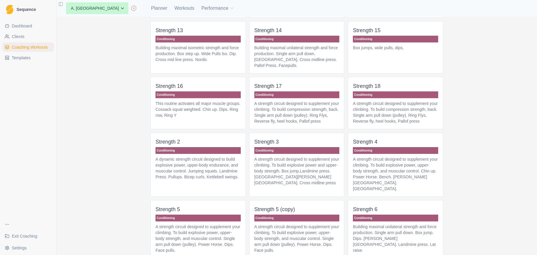
click at [290, 111] on p "A strength circuit designed to supplement your climbing. To build compression s…" at bounding box center [296, 113] width 85 height 24
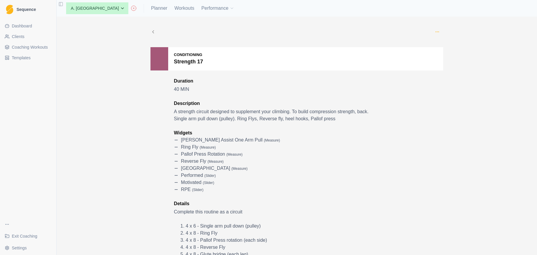
click at [435, 31] on icon "button" at bounding box center [437, 31] width 5 height 5
click at [443, 47] on p "Edit" at bounding box center [463, 45] width 61 height 6
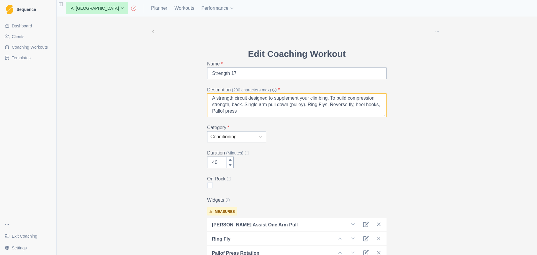
scroll to position [1, 0]
drag, startPoint x: 307, startPoint y: 105, endPoint x: 246, endPoint y: 103, distance: 61.7
click at [246, 103] on textarea "A strength circuit designed to supplement your climbing. To build compression s…" at bounding box center [296, 105] width 179 height 24
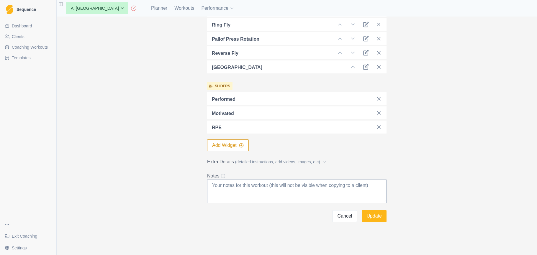
scroll to position [214, 0]
type textarea "A strength circuit designed to supplement your climbing. To build compression s…"
click at [309, 163] on span "(detailed instructions, add videos, images, etc)" at bounding box center [277, 162] width 85 height 6
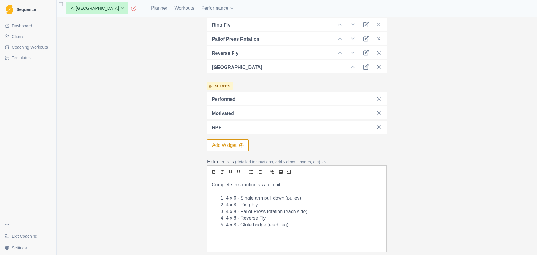
drag, startPoint x: 305, startPoint y: 198, endPoint x: 243, endPoint y: 195, distance: 62.6
click at [243, 196] on li "4 x 6 - Single arm pull down (pulley)" at bounding box center [300, 198] width 163 height 7
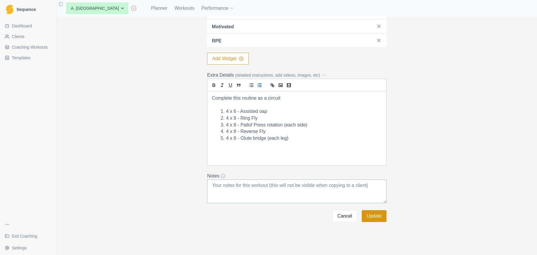
scroll to position [301, 0]
click at [373, 216] on button "Update" at bounding box center [374, 216] width 25 height 12
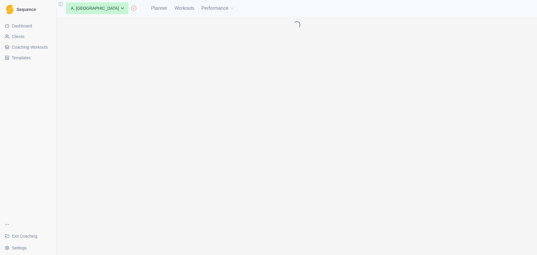
scroll to position [0, 0]
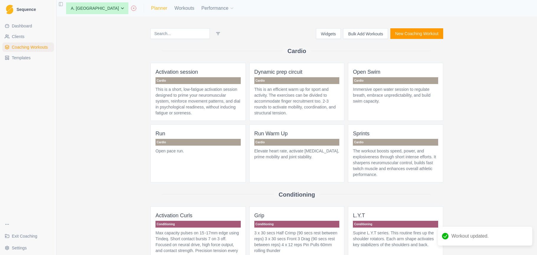
click at [151, 7] on link "Planner" at bounding box center [159, 8] width 16 height 7
select select "month"
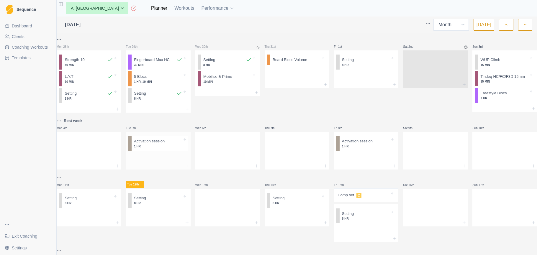
click at [157, 162] on div at bounding box center [158, 157] width 65 height 9
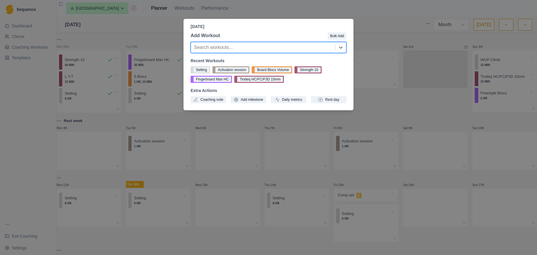
click at [246, 49] on div at bounding box center [263, 47] width 138 height 8
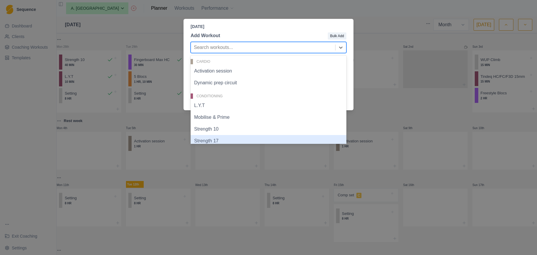
click at [229, 140] on div "Strength 17" at bounding box center [268, 141] width 156 height 12
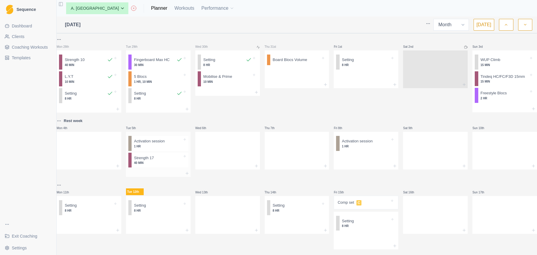
click at [169, 161] on div at bounding box center [168, 158] width 28 height 6
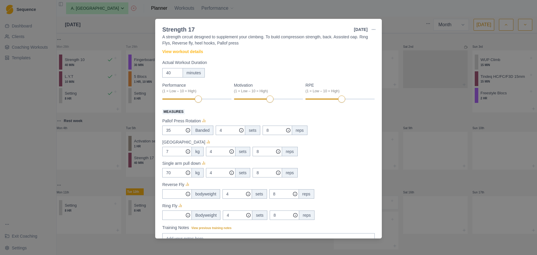
scroll to position [23, 0]
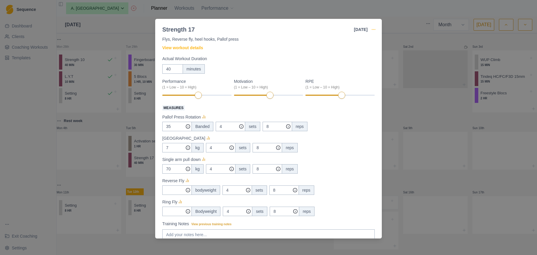
click at [373, 28] on icon "button" at bounding box center [373, 29] width 5 height 5
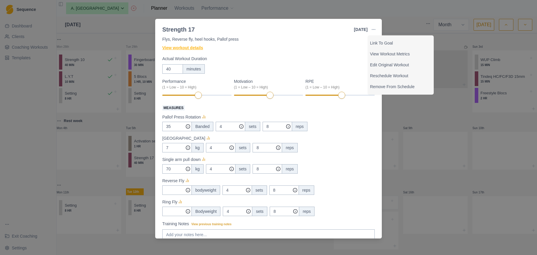
click at [202, 48] on link "View workout details" at bounding box center [182, 48] width 41 height 6
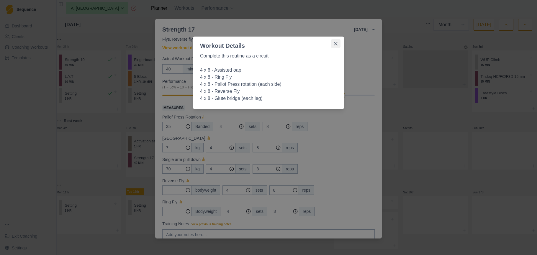
click at [336, 44] on icon "Close" at bounding box center [336, 44] width 4 height 4
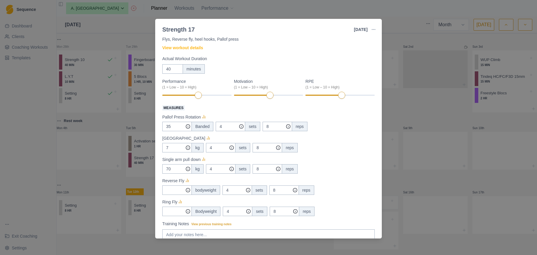
click at [377, 29] on button "button" at bounding box center [373, 30] width 12 height 12
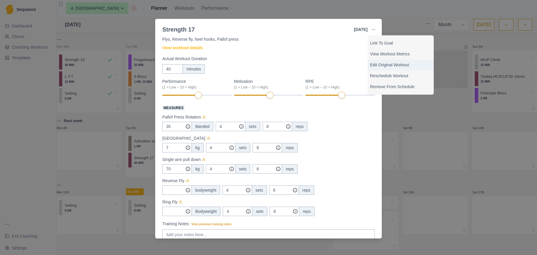
click at [381, 65] on p "Edit Original Workout" at bounding box center [400, 65] width 61 height 6
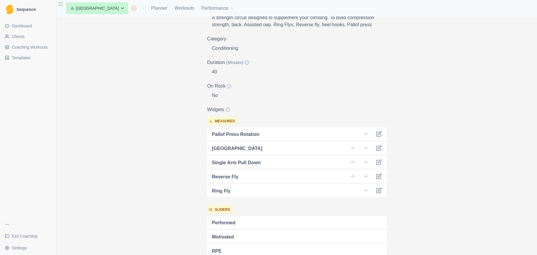
scroll to position [102, 0]
click at [378, 162] on icon at bounding box center [379, 161] width 6 height 6
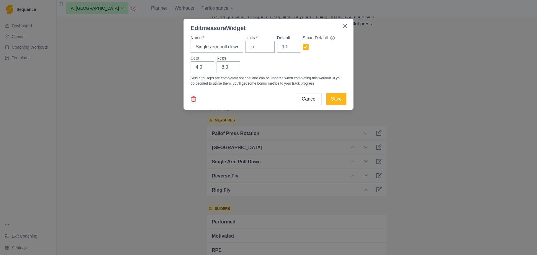
click at [192, 99] on icon at bounding box center [194, 99] width 4 height 5
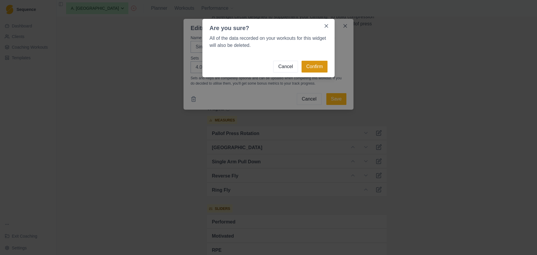
click at [323, 67] on button "Confirm" at bounding box center [314, 67] width 26 height 12
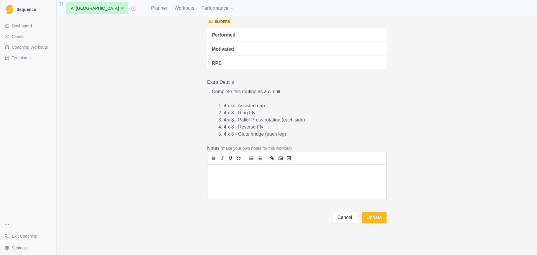
scroll to position [0, 0]
click at [322, 120] on li "4 x 8 - Pallof Press rotation (each side)" at bounding box center [299, 119] width 151 height 7
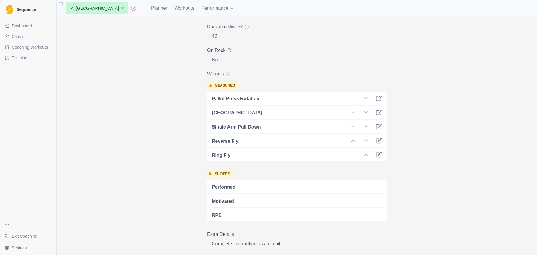
scroll to position [139, 0]
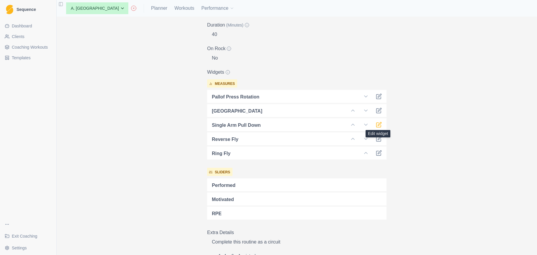
click at [377, 125] on icon at bounding box center [379, 125] width 6 height 6
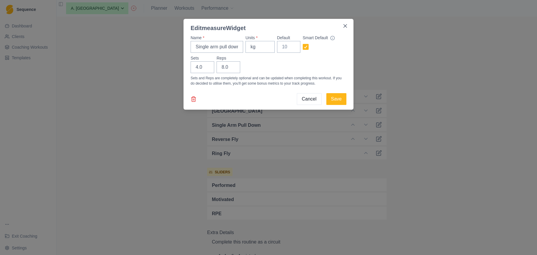
click at [191, 98] on icon at bounding box center [193, 99] width 6 height 6
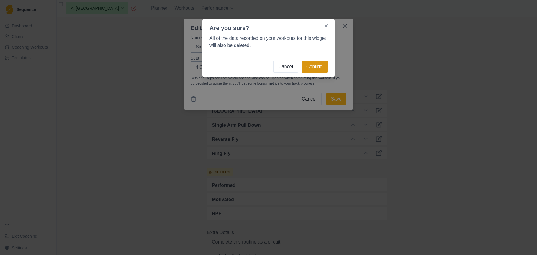
click at [313, 69] on button "Confirm" at bounding box center [314, 67] width 26 height 12
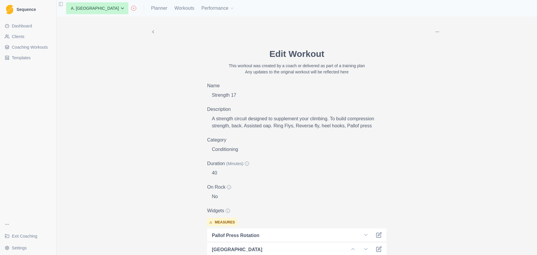
scroll to position [0, 0]
click at [45, 48] on span "Coaching Workouts" at bounding box center [30, 47] width 36 height 6
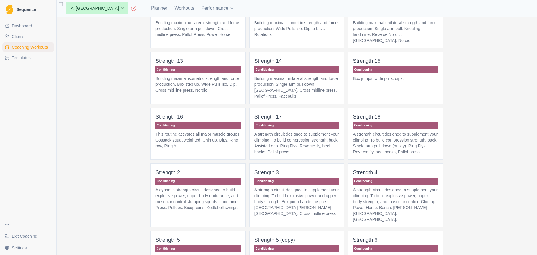
scroll to position [450, 0]
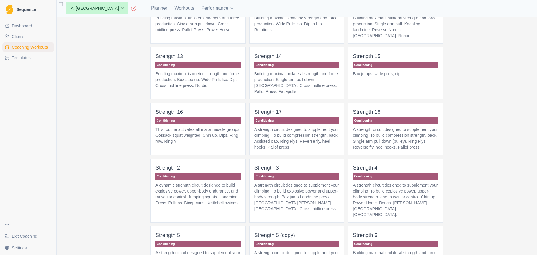
click at [315, 150] on p "A strength circuit designed to supplement your climbing. To build compression s…" at bounding box center [296, 138] width 85 height 24
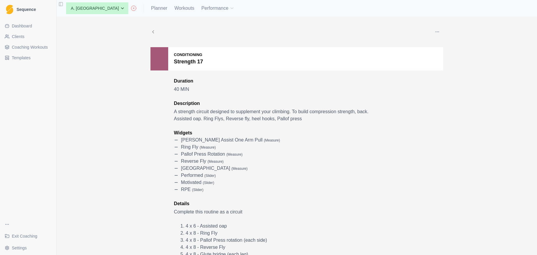
click at [439, 31] on icon "button" at bounding box center [437, 31] width 5 height 5
click at [471, 46] on p "Edit" at bounding box center [463, 45] width 61 height 6
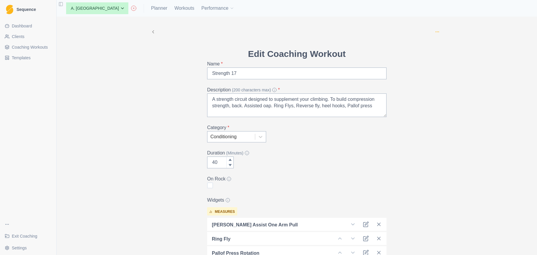
click at [436, 31] on icon "button" at bounding box center [437, 31] width 5 height 5
click at [441, 31] on button "button" at bounding box center [437, 31] width 12 height 12
click at [440, 30] on button "button" at bounding box center [437, 31] width 12 height 12
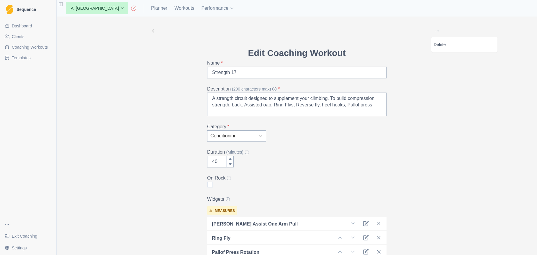
click at [459, 28] on div "Delete Edit Coaching Workout Name * Strength 17 Description (200 characters max…" at bounding box center [297, 136] width 480 height 239
click at [29, 47] on span "Coaching Workouts" at bounding box center [30, 47] width 36 height 6
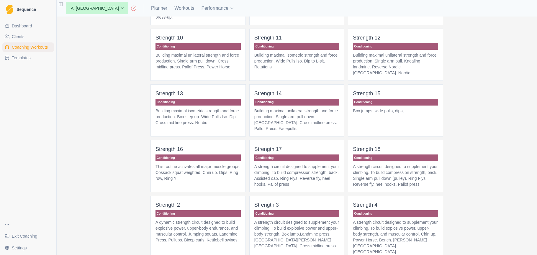
scroll to position [464, 0]
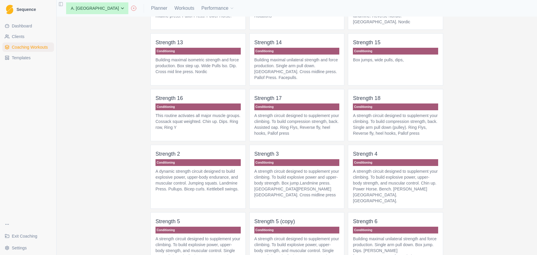
click at [293, 132] on p "A strength circuit designed to supplement your climbing. To build compression s…" at bounding box center [296, 125] width 85 height 24
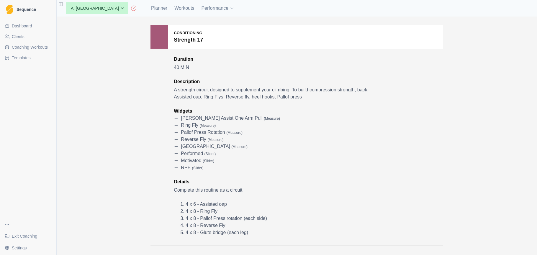
scroll to position [4, 0]
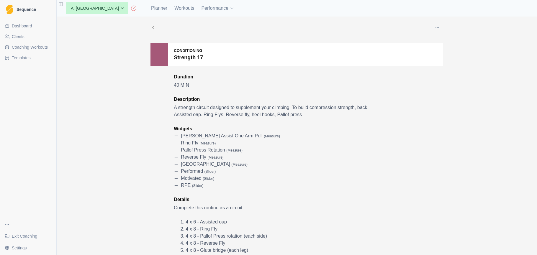
click at [42, 46] on span "Coaching Workouts" at bounding box center [30, 47] width 36 height 6
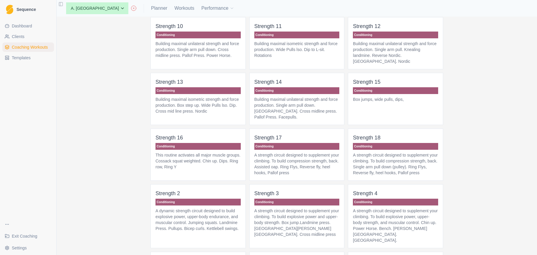
scroll to position [418, 0]
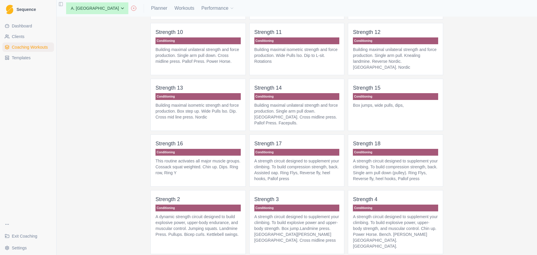
click at [409, 172] on p "A strength circuit designed to supplement your climbing. To build compression s…" at bounding box center [395, 170] width 85 height 24
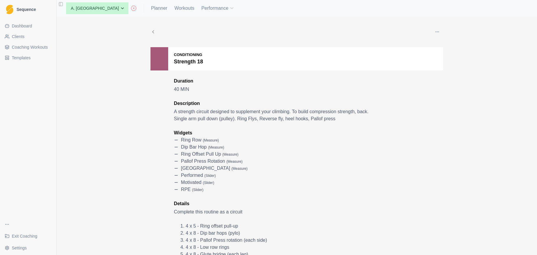
scroll to position [24, 0]
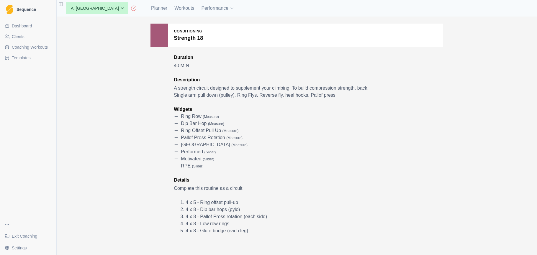
click at [355, 95] on p "A strength circuit designed to supplement your climbing. To build compression s…" at bounding box center [273, 92] width 198 height 14
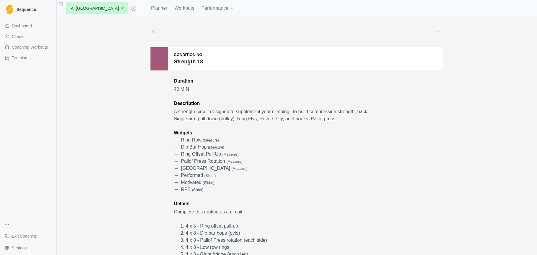
scroll to position [0, 0]
click at [437, 32] on circle "button" at bounding box center [437, 32] width 0 height 0
click at [442, 45] on p "Edit" at bounding box center [463, 45] width 61 height 6
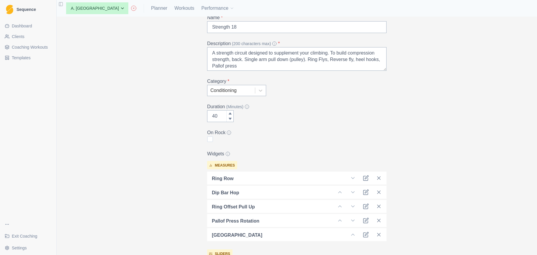
scroll to position [52, 0]
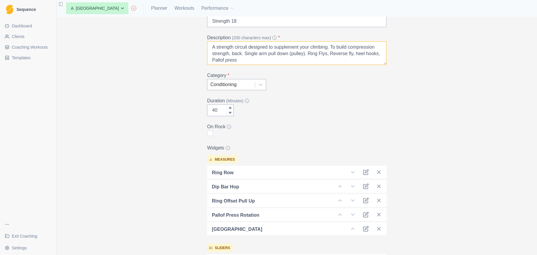
drag, startPoint x: 253, startPoint y: 60, endPoint x: 247, endPoint y: 52, distance: 10.9
click at [247, 52] on textarea "A strength circuit designed to supplement your climbing. To build compression s…" at bounding box center [296, 53] width 179 height 24
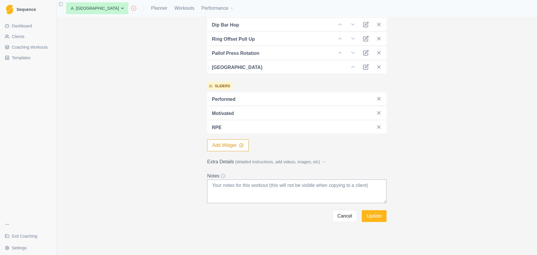
scroll to position [214, 0]
type textarea "A strength circuit designed to supplement your climbing. To build compression s…"
click at [309, 160] on span "(detailed instructions, add videos, images, etc)" at bounding box center [277, 162] width 85 height 6
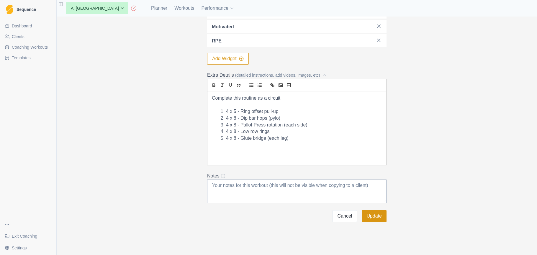
scroll to position [301, 0]
click at [374, 214] on button "Update" at bounding box center [374, 216] width 25 height 12
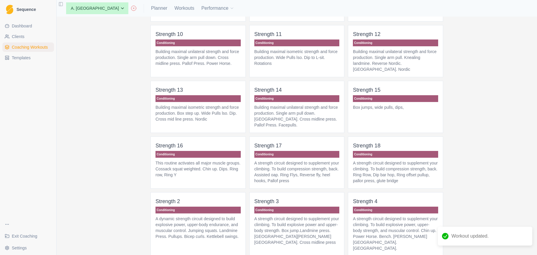
scroll to position [418, 0]
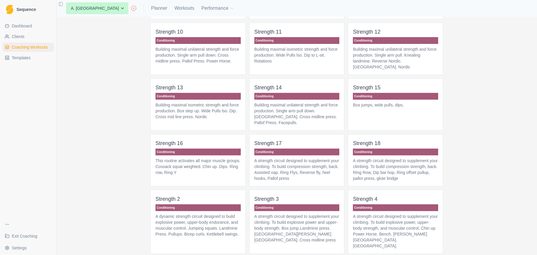
click at [299, 176] on p "A strength circuit designed to supplement your climbing. To build compression s…" at bounding box center [296, 170] width 85 height 24
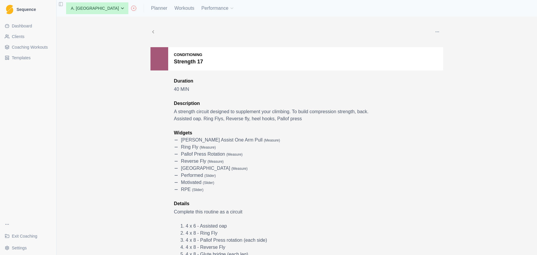
scroll to position [22, 0]
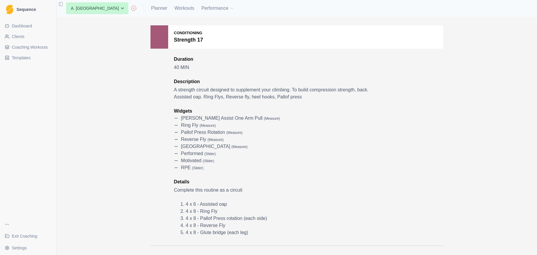
click at [441, 45] on div "Conditioning Strength 17" at bounding box center [296, 36] width 293 height 23
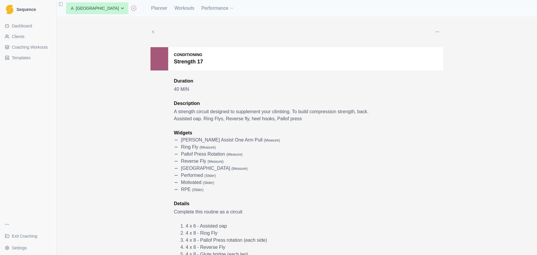
scroll to position [0, 0]
click at [439, 31] on icon "button" at bounding box center [437, 31] width 5 height 5
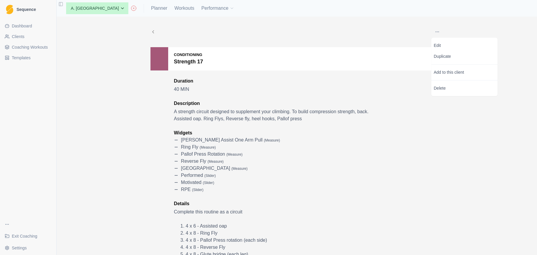
drag, startPoint x: 62, startPoint y: 52, endPoint x: 32, endPoint y: 27, distance: 39.3
click at [58, 48] on div "Sequence Dashboard Clients Coaching Workouts Templates Exit Coaching Settings T…" at bounding box center [268, 127] width 537 height 255
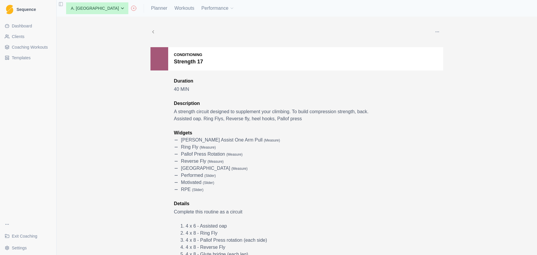
click at [32, 27] on span "Dashboard" at bounding box center [22, 26] width 20 height 6
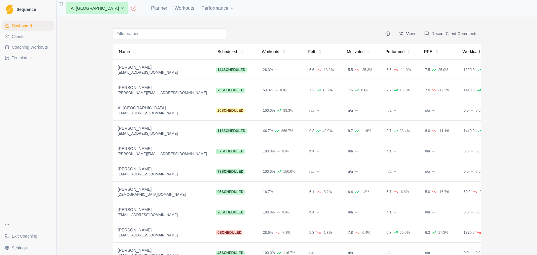
click at [46, 47] on span "Coaching Workouts" at bounding box center [30, 47] width 36 height 6
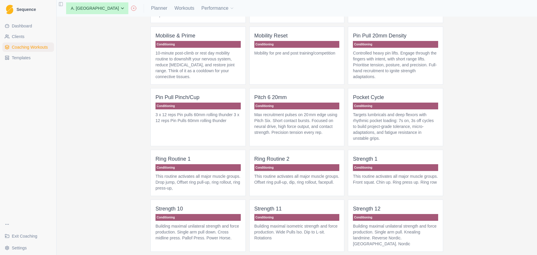
scroll to position [224, 0]
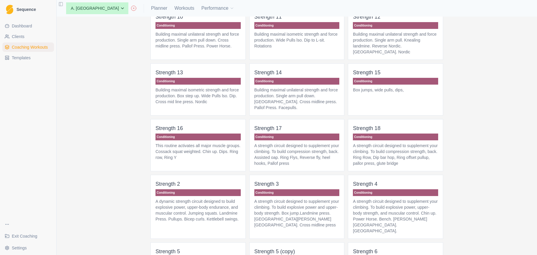
scroll to position [475, 0]
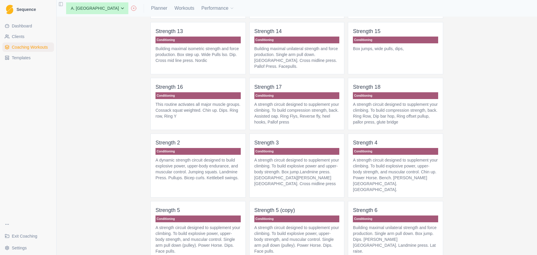
click at [300, 119] on p "A strength circuit designed to supplement your climbing. To build compression s…" at bounding box center [296, 113] width 85 height 24
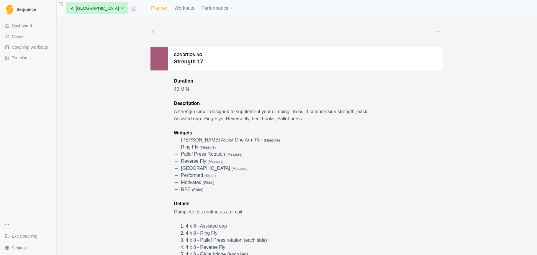
click at [151, 10] on link "Planner" at bounding box center [159, 8] width 16 height 7
select select "month"
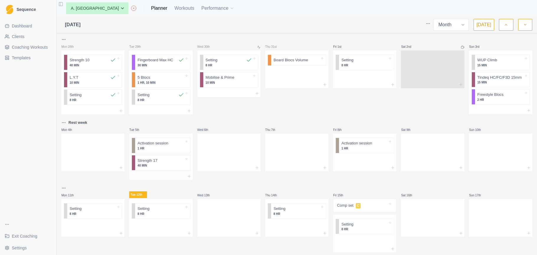
click at [156, 161] on p "Strength 17" at bounding box center [147, 161] width 20 height 6
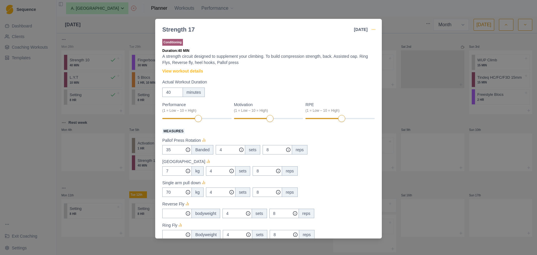
click at [372, 30] on icon "button" at bounding box center [373, 29] width 5 height 5
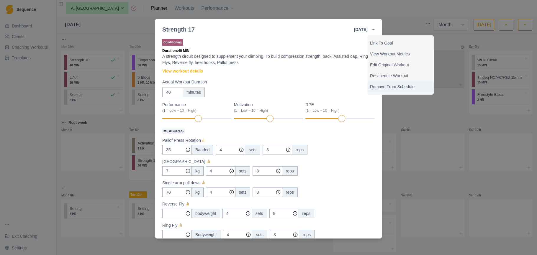
click at [400, 86] on p "Remove From Schedule" at bounding box center [400, 87] width 61 height 6
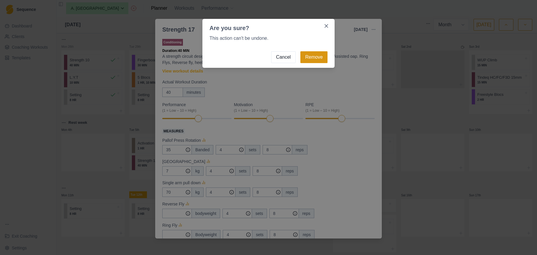
click at [316, 55] on button "Remove" at bounding box center [313, 57] width 27 height 12
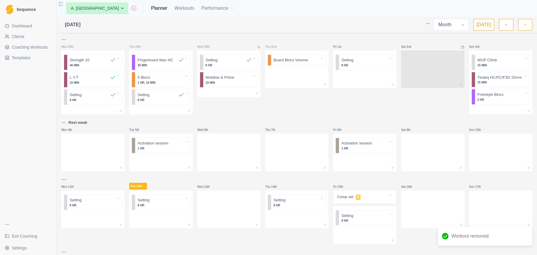
click at [44, 47] on span "Coaching Workouts" at bounding box center [30, 47] width 36 height 6
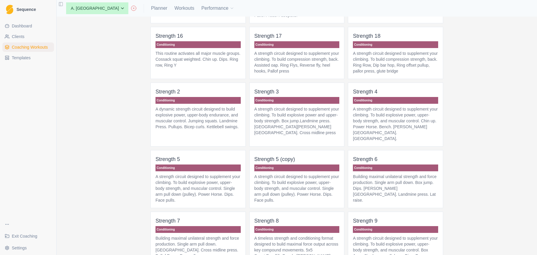
scroll to position [539, 0]
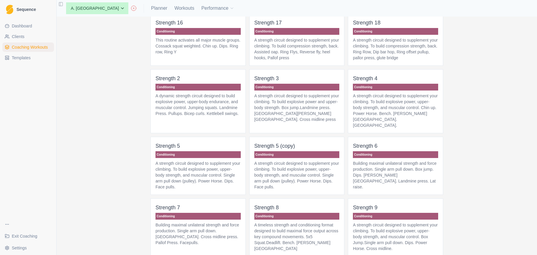
click at [294, 50] on p "A strength circuit designed to supplement your climbing. To build compression s…" at bounding box center [296, 49] width 85 height 24
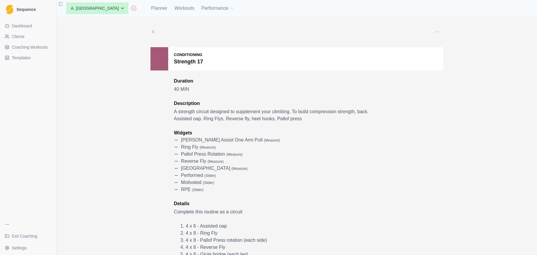
click at [436, 30] on icon "button" at bounding box center [437, 31] width 5 height 5
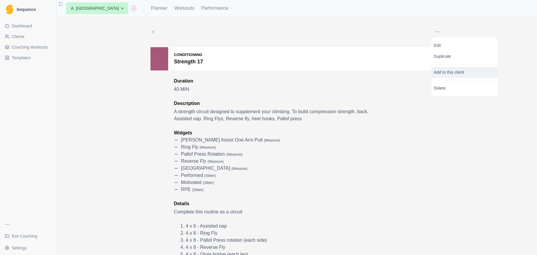
click at [443, 70] on p "Add to this client" at bounding box center [464, 72] width 66 height 11
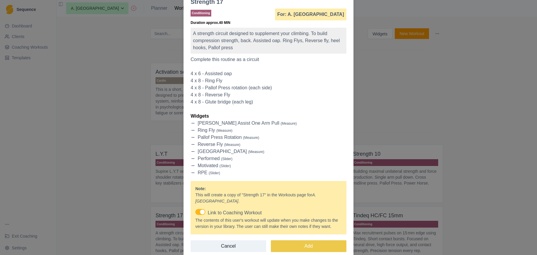
scroll to position [50, 0]
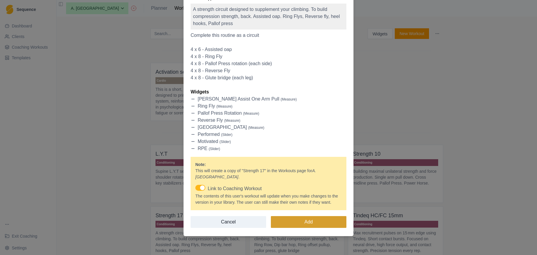
click at [292, 222] on button "Add" at bounding box center [308, 222] width 75 height 12
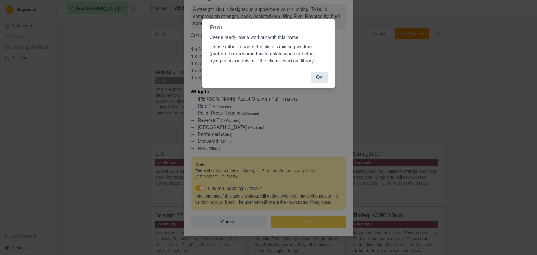
click at [321, 78] on button "OK" at bounding box center [319, 78] width 16 height 12
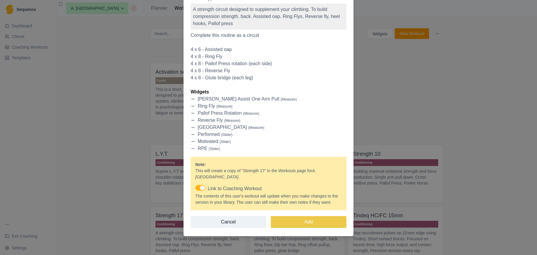
click at [394, 116] on div "Strength 17 Conditioning For: A. York Duration approx. 40 MIN A strength circui…" at bounding box center [268, 127] width 537 height 255
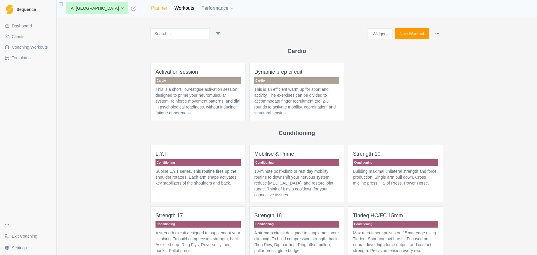
click at [151, 8] on link "Planner" at bounding box center [159, 8] width 16 height 7
select select "month"
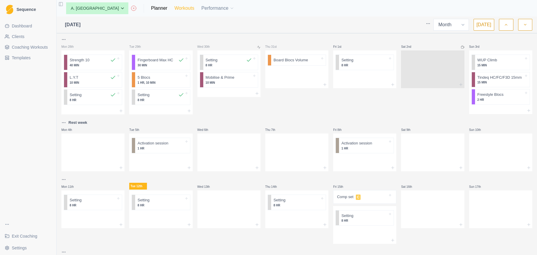
click at [174, 9] on link "Workouts" at bounding box center [184, 8] width 20 height 7
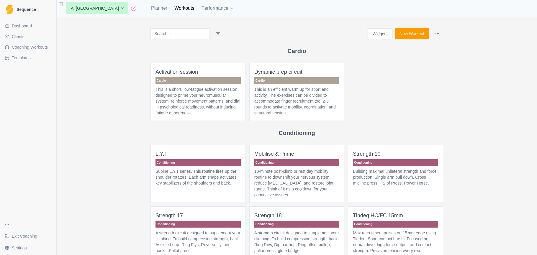
scroll to position [77, 0]
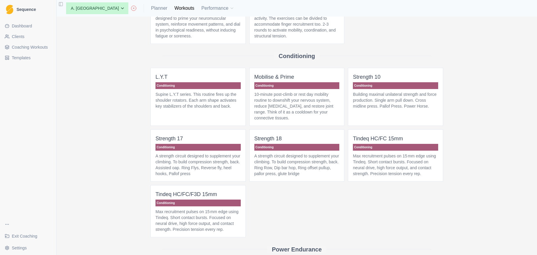
click at [218, 170] on p "A strength circuit designed to supplement your climbing. To build compression s…" at bounding box center [197, 165] width 85 height 24
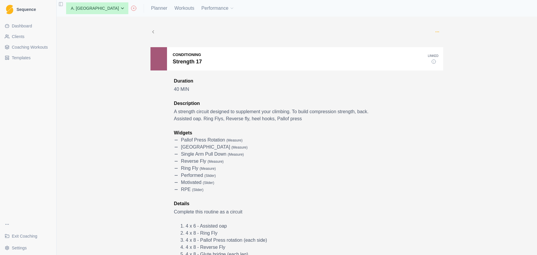
click at [436, 32] on icon "button" at bounding box center [437, 31] width 5 height 5
click at [445, 80] on p "Delete" at bounding box center [464, 83] width 66 height 11
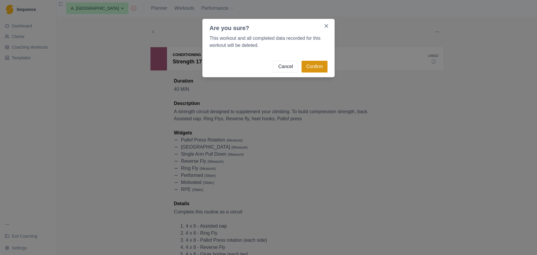
click at [319, 66] on button "Confirm" at bounding box center [314, 67] width 26 height 12
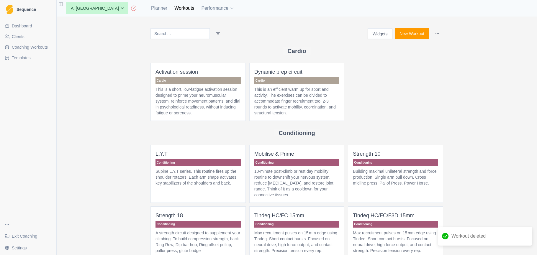
click at [42, 49] on span "Coaching Workouts" at bounding box center [30, 47] width 36 height 6
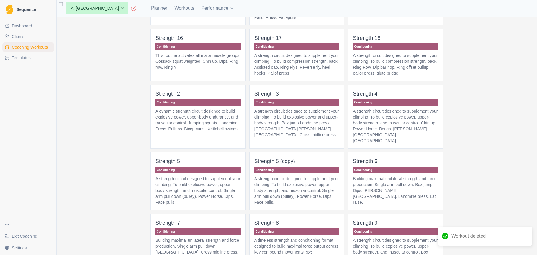
scroll to position [559, 0]
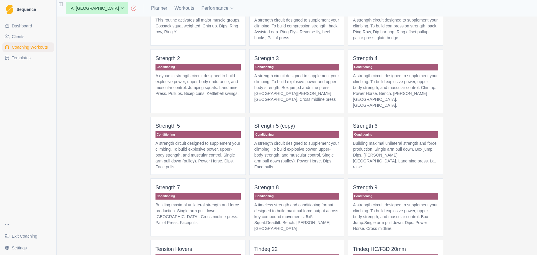
click at [303, 35] on p "A strength circuit designed to supplement your climbing. To build compression s…" at bounding box center [296, 29] width 85 height 24
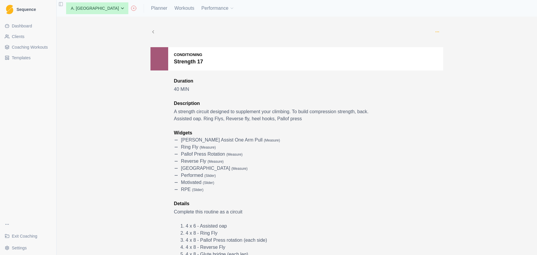
click at [438, 30] on icon "button" at bounding box center [437, 31] width 5 height 5
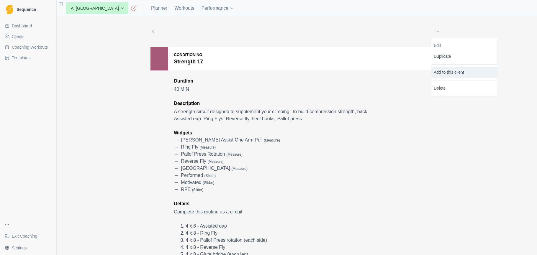
click at [441, 74] on p "Add to this client" at bounding box center [464, 72] width 66 height 11
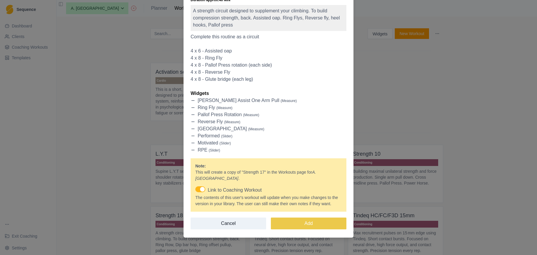
scroll to position [50, 0]
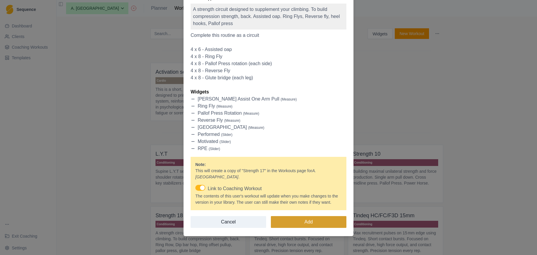
click at [314, 224] on button "Add" at bounding box center [308, 222] width 75 height 12
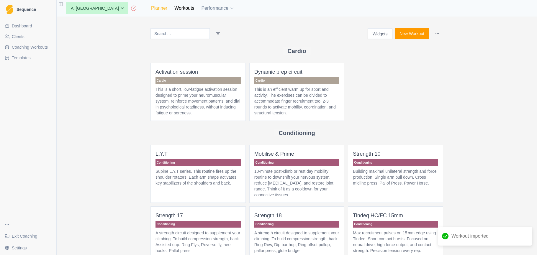
click at [151, 9] on link "Planner" at bounding box center [159, 8] width 16 height 7
select select "month"
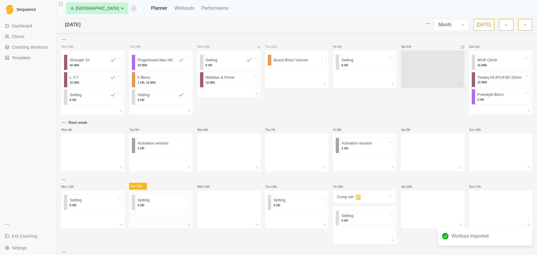
click at [151, 221] on div at bounding box center [160, 217] width 63 height 9
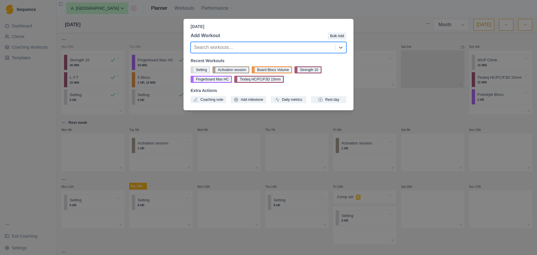
click at [263, 49] on div at bounding box center [263, 47] width 138 height 8
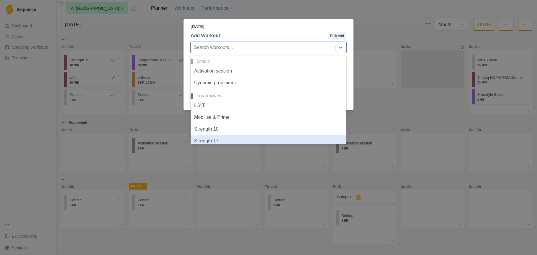
click at [237, 140] on div "Strength 17" at bounding box center [268, 141] width 156 height 12
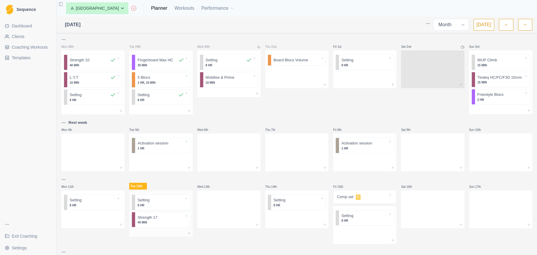
click at [166, 219] on div at bounding box center [170, 218] width 27 height 6
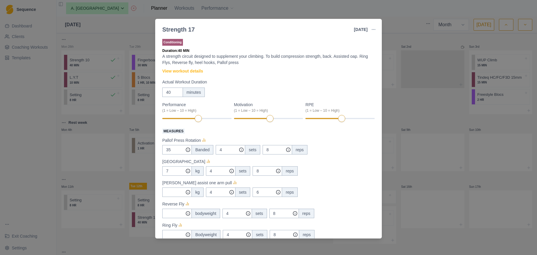
click at [111, 130] on div "Strength 17 12 Aug 2025 Link To Goal View Workout Metrics Edit Original Workout…" at bounding box center [268, 127] width 537 height 255
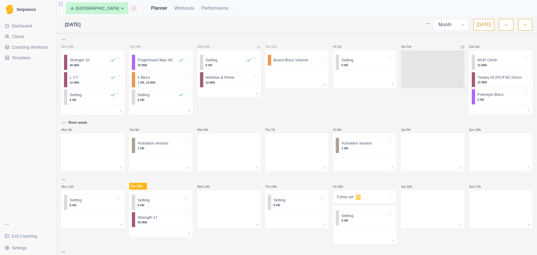
click at [34, 48] on span "Coaching Workouts" at bounding box center [30, 47] width 36 height 6
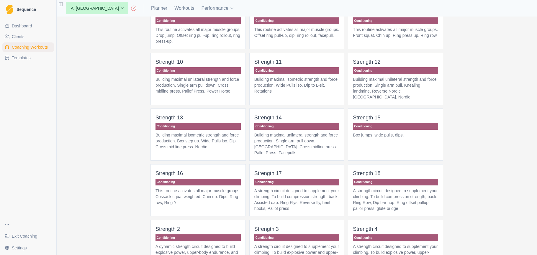
scroll to position [418, 0]
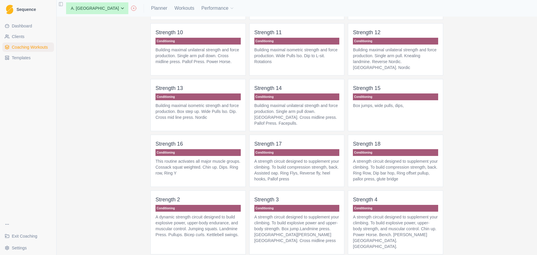
click at [297, 178] on p "A strength circuit designed to supplement your climbing. To build compression s…" at bounding box center [296, 170] width 85 height 24
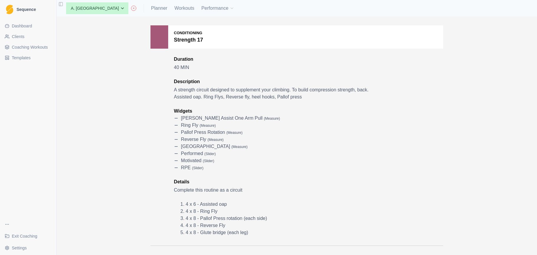
click at [429, 43] on div "Conditioning Strength 17" at bounding box center [296, 36] width 293 height 23
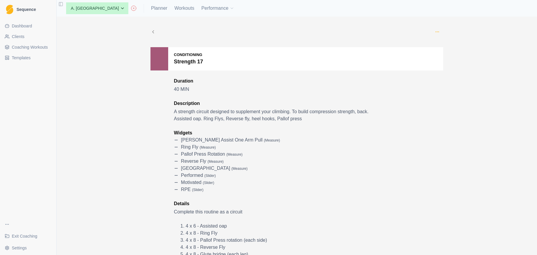
click at [436, 30] on icon "button" at bounding box center [437, 31] width 5 height 5
click at [436, 54] on p "Duplicate" at bounding box center [464, 56] width 66 height 11
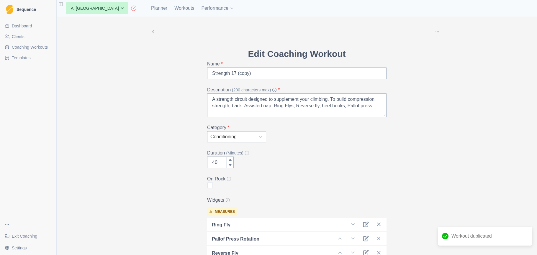
click at [434, 33] on button "button" at bounding box center [437, 32] width 12 height 12
click at [441, 47] on p "Delete" at bounding box center [464, 45] width 66 height 11
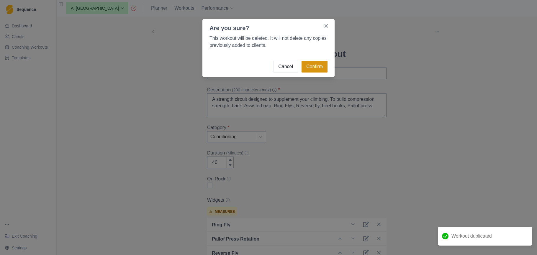
click at [315, 67] on button "Confirm" at bounding box center [314, 67] width 26 height 12
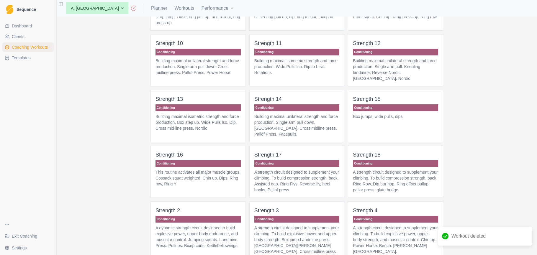
scroll to position [408, 0]
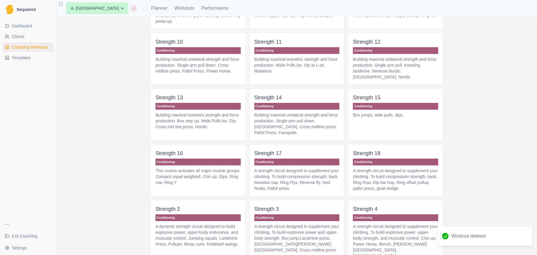
click at [275, 182] on p "A strength circuit designed to supplement your climbing. To build compression s…" at bounding box center [296, 180] width 85 height 24
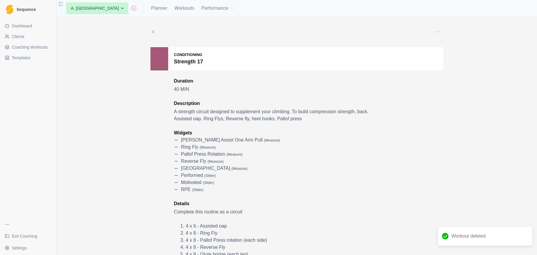
click at [438, 32] on icon "button" at bounding box center [437, 31] width 5 height 5
click at [442, 45] on p "Edit" at bounding box center [463, 45] width 61 height 6
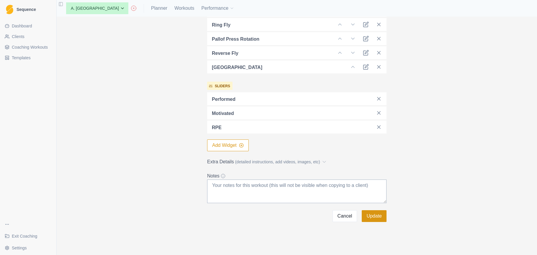
scroll to position [214, 0]
click at [378, 216] on button "Update" at bounding box center [374, 216] width 25 height 12
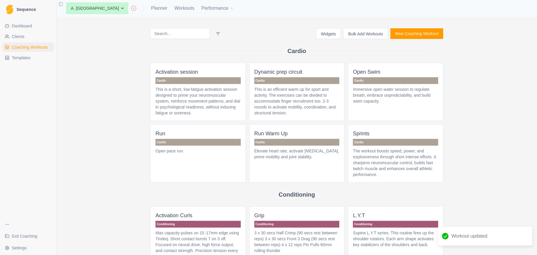
drag, startPoint x: 135, startPoint y: 11, endPoint x: 140, endPoint y: 18, distance: 8.7
click at [151, 11] on link "Planner" at bounding box center [159, 8] width 16 height 7
select select "month"
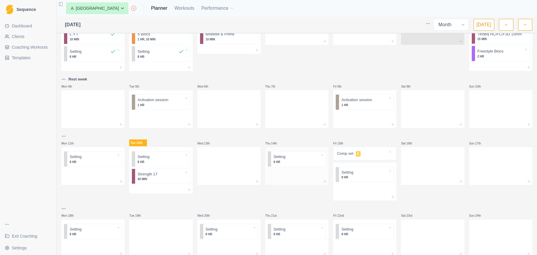
scroll to position [35, 0]
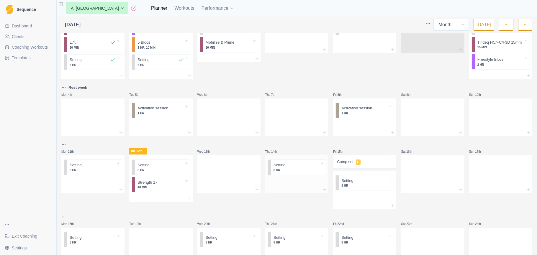
click at [292, 183] on div at bounding box center [296, 182] width 63 height 9
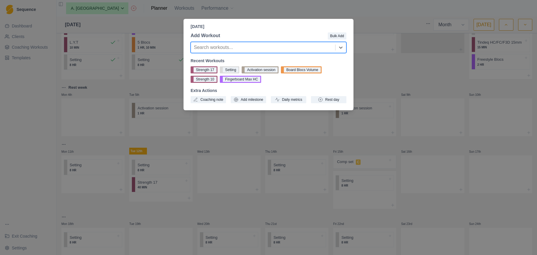
click at [305, 47] on div at bounding box center [263, 47] width 138 height 8
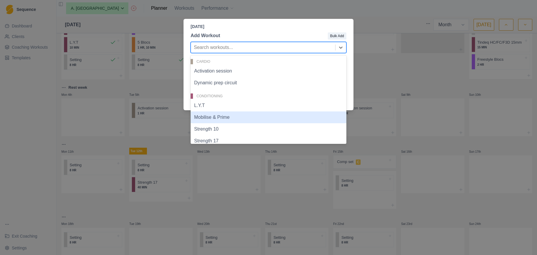
click at [257, 121] on div "Mobilise & Prime" at bounding box center [268, 117] width 156 height 12
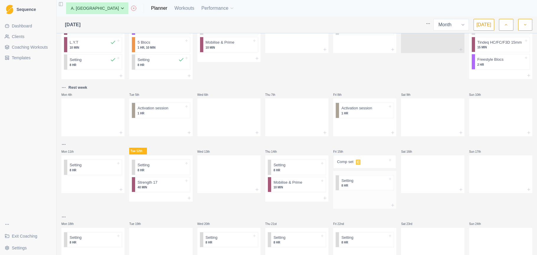
click at [370, 201] on div at bounding box center [364, 197] width 63 height 9
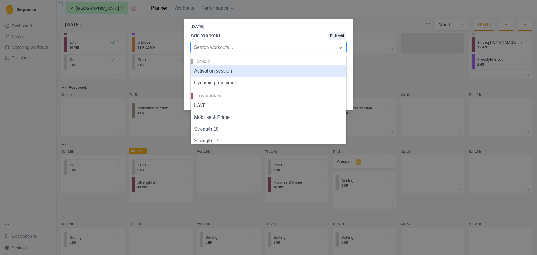
click at [282, 49] on div at bounding box center [263, 47] width 138 height 8
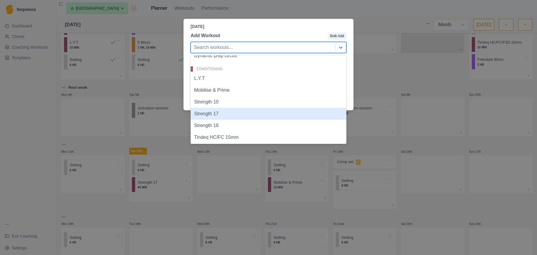
scroll to position [34, 0]
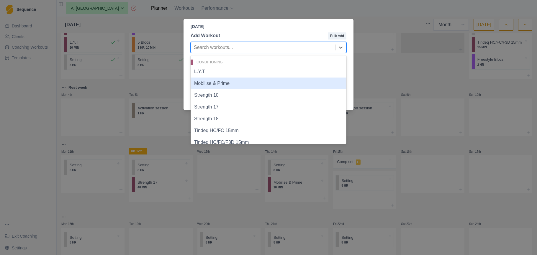
click at [396, 70] on div "Friday, August 15th, 2025 Add Workout Bulk Add Mobilise & Prime, 4 of 17. 17 re…" at bounding box center [268, 127] width 537 height 255
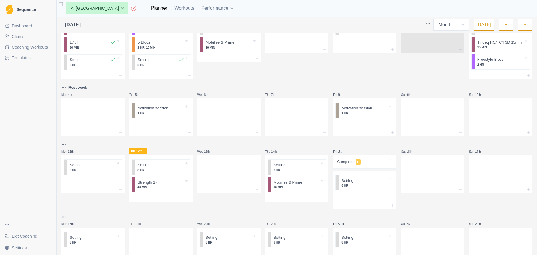
click at [44, 47] on span "Coaching Workouts" at bounding box center [30, 47] width 36 height 6
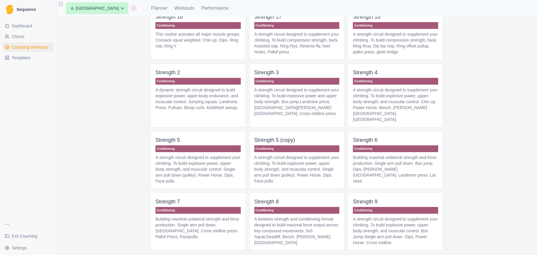
scroll to position [549, 0]
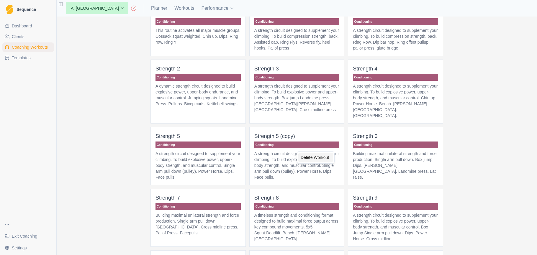
click at [319, 158] on div "Delete Workout" at bounding box center [315, 157] width 35 height 9
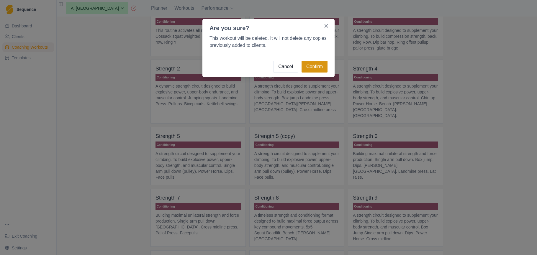
click at [321, 69] on button "Confirm" at bounding box center [314, 67] width 26 height 12
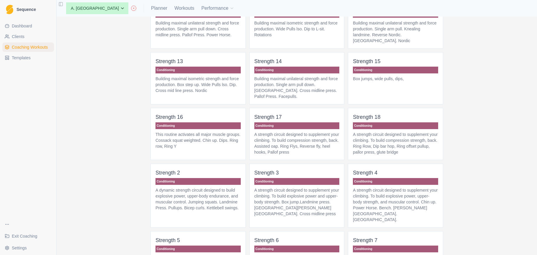
scroll to position [0, 0]
click at [204, 146] on p "This routine activates all major muscle groups. Cossack squat weighted. Chin up…" at bounding box center [197, 141] width 85 height 18
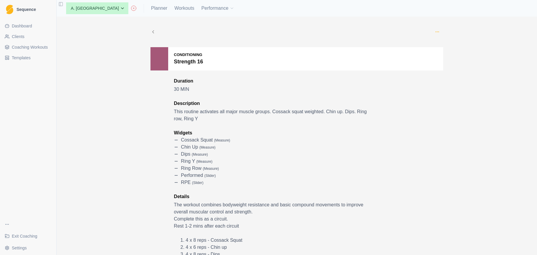
click at [438, 33] on icon "button" at bounding box center [437, 31] width 5 height 5
click at [444, 57] on p "Duplicate" at bounding box center [464, 56] width 66 height 11
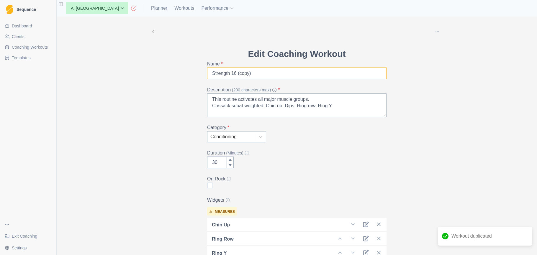
drag, startPoint x: 264, startPoint y: 73, endPoint x: 234, endPoint y: 73, distance: 30.1
click at [234, 73] on input "Strength 16 (copy)" at bounding box center [296, 74] width 179 height 12
type input "Strength 19"
click at [268, 106] on textarea "This routine activates all major muscle groups. Cossack squat weighted. Chin up…" at bounding box center [296, 105] width 179 height 24
drag, startPoint x: 355, startPoint y: 106, endPoint x: 318, endPoint y: 107, distance: 36.9
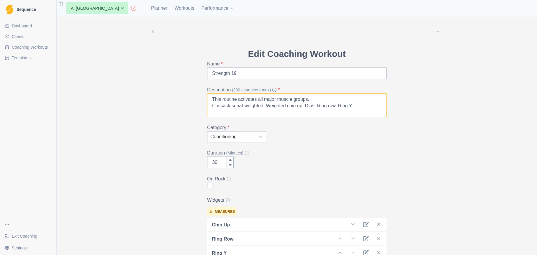
click at [319, 107] on textarea "This routine activates all major muscle groups. Cossack squat weighted. Weighte…" at bounding box center [296, 105] width 179 height 24
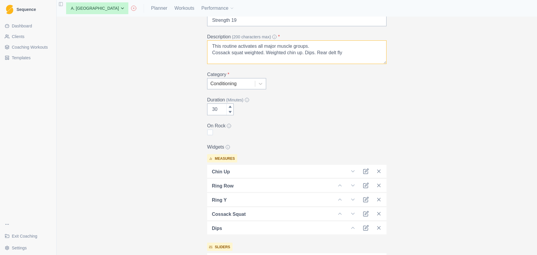
scroll to position [53, 0]
type textarea "This routine activates all major muscle groups. Cossack squat weighted. Weighte…"
click at [340, 213] on icon at bounding box center [340, 214] width 6 height 6
click at [339, 200] on icon at bounding box center [340, 199] width 6 height 6
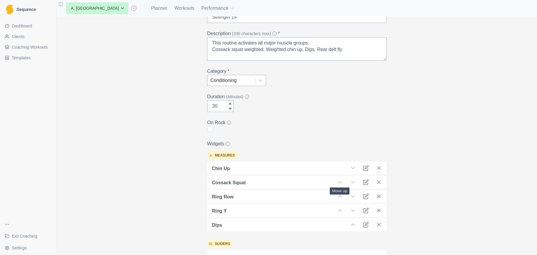
scroll to position [57, 0]
click at [340, 183] on icon at bounding box center [340, 181] width 6 height 6
click at [353, 224] on icon at bounding box center [353, 224] width 6 height 6
click at [340, 211] on icon at bounding box center [340, 210] width 6 height 6
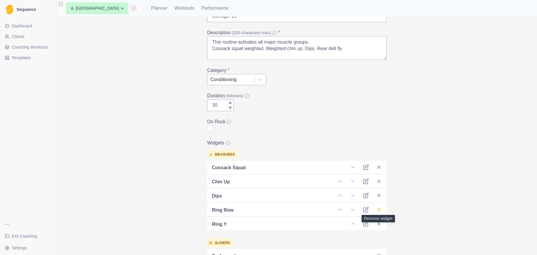
click at [378, 211] on line at bounding box center [378, 209] width 3 height 3
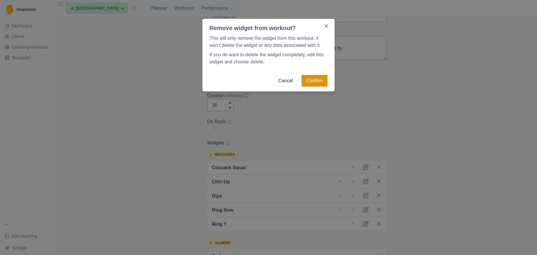
drag, startPoint x: 314, startPoint y: 78, endPoint x: 316, endPoint y: 82, distance: 4.8
click at [314, 78] on button "Confirm" at bounding box center [314, 81] width 26 height 12
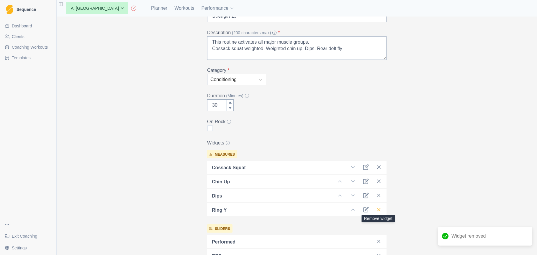
click at [379, 210] on line at bounding box center [378, 209] width 3 height 3
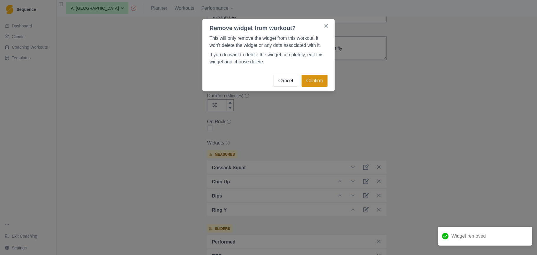
click at [310, 78] on button "Confirm" at bounding box center [314, 81] width 26 height 12
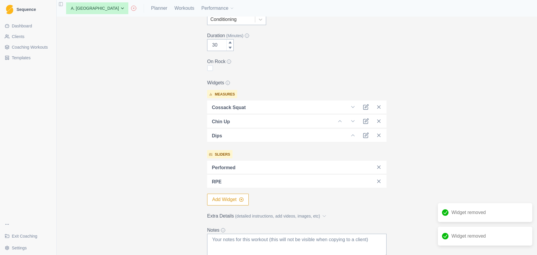
scroll to position [172, 0]
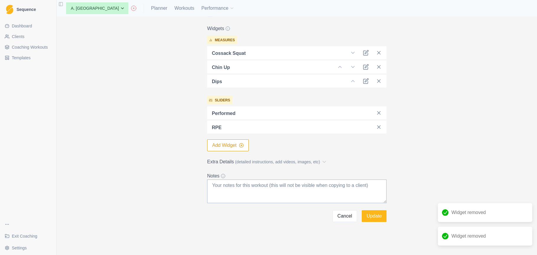
click at [238, 147] on button "Add Widget" at bounding box center [228, 145] width 42 height 12
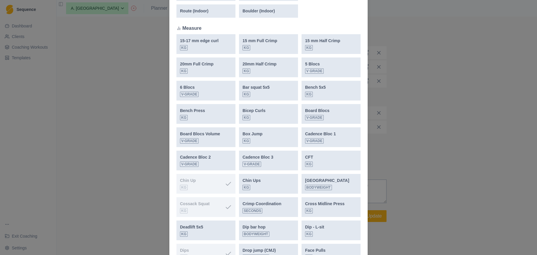
scroll to position [0, 0]
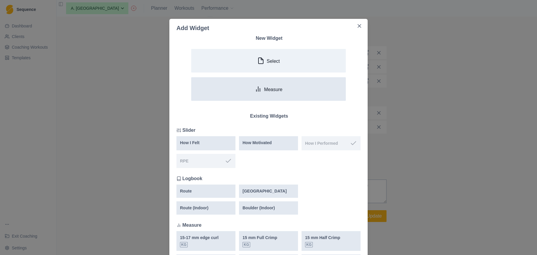
click at [273, 85] on button "Measure" at bounding box center [268, 89] width 155 height 24
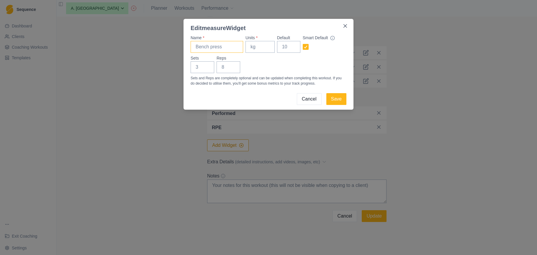
click at [227, 48] on input "Name *" at bounding box center [216, 47] width 52 height 12
type input "Rear delt fly"
click at [257, 44] on input "Units *" at bounding box center [259, 47] width 29 height 12
type input "kg"
click at [203, 67] on input "Sets" at bounding box center [202, 67] width 24 height 12
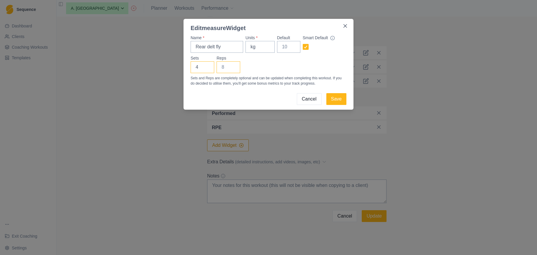
type input "4"
click at [226, 68] on input "Reps" at bounding box center [228, 67] width 24 height 12
type input "12"
click at [333, 99] on button "Save" at bounding box center [336, 99] width 20 height 12
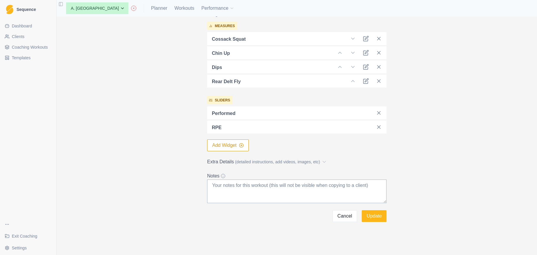
scroll to position [186, 0]
click at [308, 161] on span "(detailed instructions, add videos, images, etc)" at bounding box center [277, 162] width 85 height 6
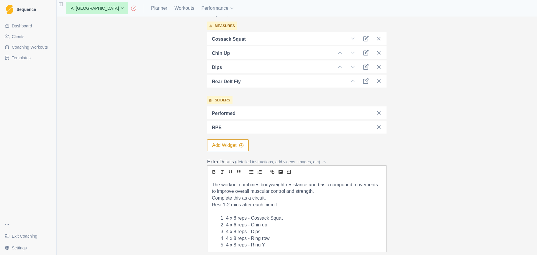
drag, startPoint x: 269, startPoint y: 242, endPoint x: 255, endPoint y: 237, distance: 14.2
click at [254, 238] on ol "4 x 8 reps - Cossack Squat 4 x 6 reps - Chin up 4 x 8 reps - Dips 4 x 8 reps - …" at bounding box center [297, 232] width 170 height 34
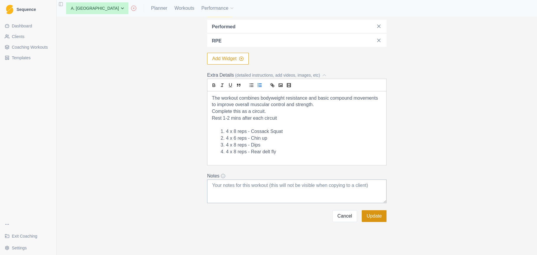
scroll to position [273, 0]
click at [255, 138] on li "4 x 6 reps - Chin up" at bounding box center [300, 138] width 163 height 7
click at [375, 218] on button "Update" at bounding box center [374, 216] width 25 height 12
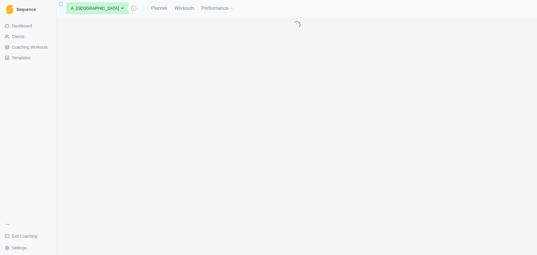
scroll to position [0, 0]
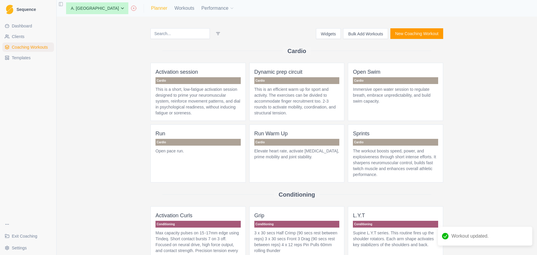
click at [151, 9] on link "Planner" at bounding box center [159, 8] width 16 height 7
select select "month"
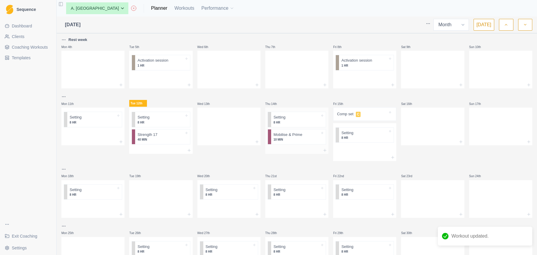
scroll to position [95, 0]
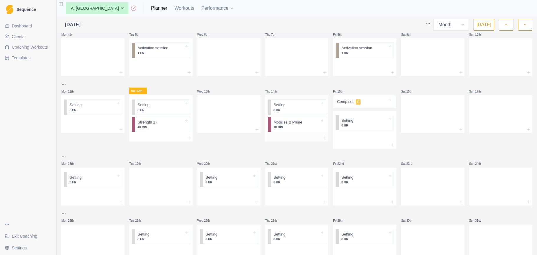
click at [296, 136] on div at bounding box center [296, 137] width 63 height 7
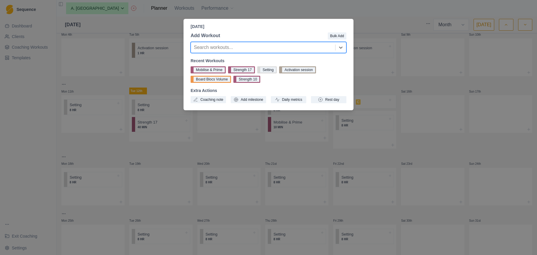
click at [372, 84] on div "Thursday, August 14th, 2025 Add Workout Bulk Add Search workouts... Recent Work…" at bounding box center [268, 127] width 537 height 255
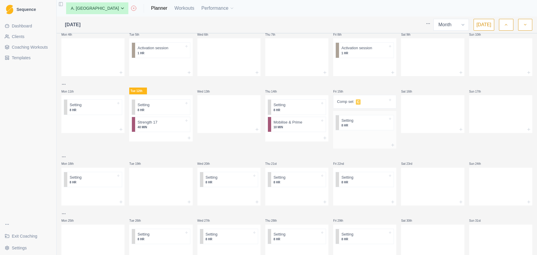
click at [348, 137] on div at bounding box center [364, 137] width 63 height 9
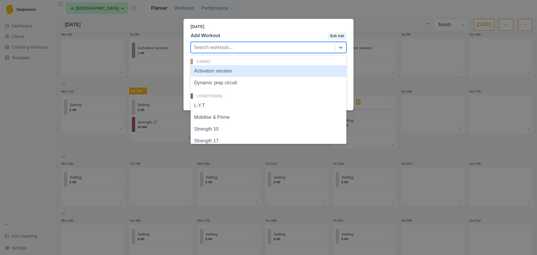
click at [240, 44] on div at bounding box center [263, 47] width 138 height 8
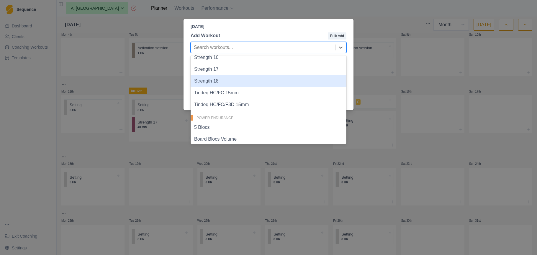
scroll to position [0, 0]
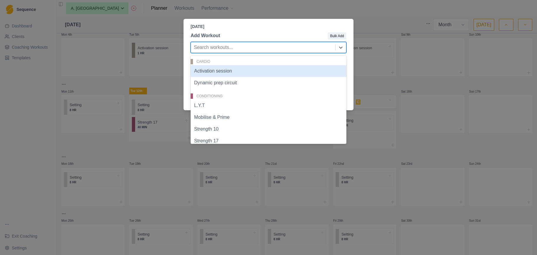
click at [36, 70] on div "Friday, August 15th, 2025 Add Workout Bulk Add Activation session, 1 of 17. 17 …" at bounding box center [268, 127] width 537 height 255
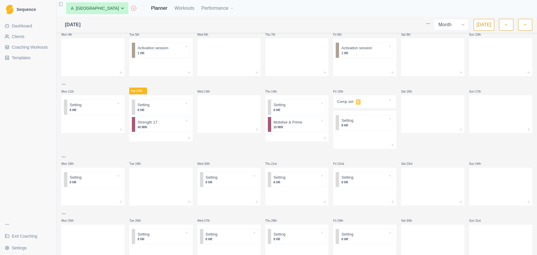
click at [34, 46] on span "Coaching Workouts" at bounding box center [30, 47] width 36 height 6
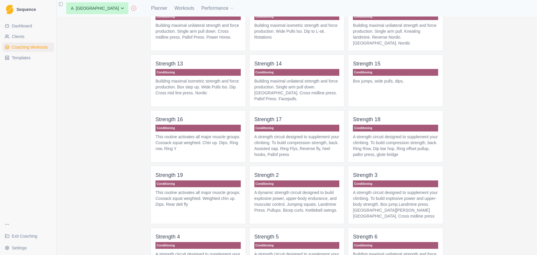
scroll to position [443, 0]
click at [222, 187] on p "Conditioning" at bounding box center [197, 183] width 85 height 7
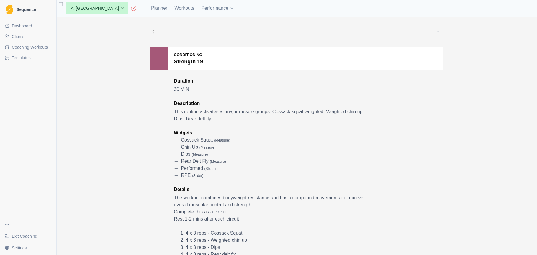
click at [439, 30] on button "button" at bounding box center [437, 32] width 12 height 12
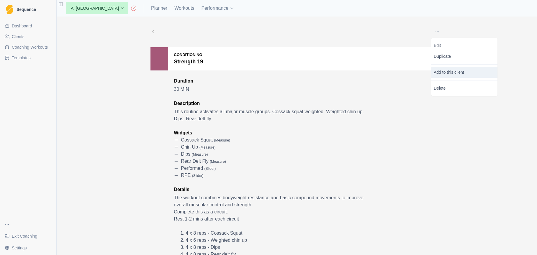
click at [441, 72] on p "Add to this client" at bounding box center [464, 72] width 66 height 11
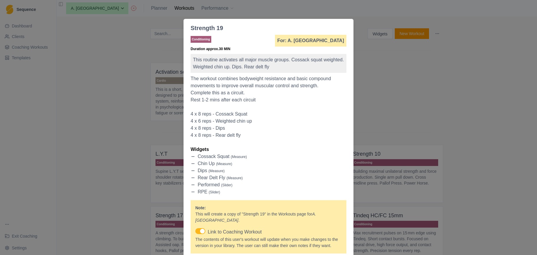
scroll to position [43, 0]
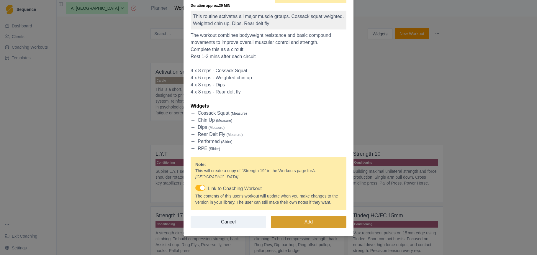
click at [316, 219] on button "Add" at bounding box center [308, 222] width 75 height 12
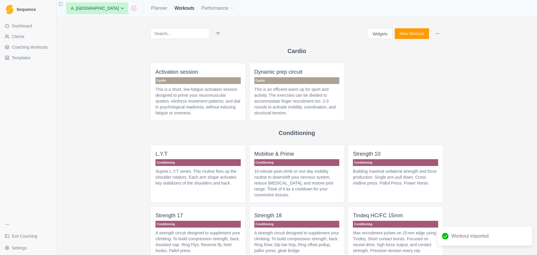
click at [87, 98] on div "Widgets New Workout Cardio Activation session Cardio This is a short, low-fatig…" at bounding box center [297, 136] width 480 height 239
click at [151, 8] on link "Planner" at bounding box center [159, 8] width 16 height 7
select select "month"
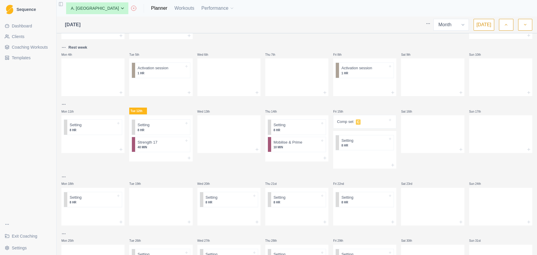
scroll to position [76, 0]
click at [285, 155] on div at bounding box center [296, 157] width 63 height 7
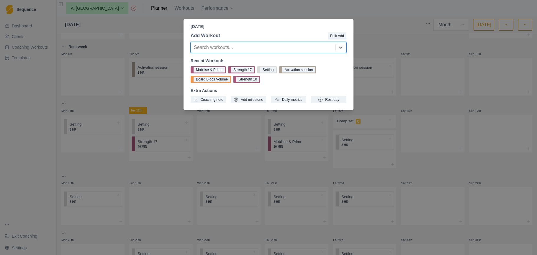
click at [247, 50] on div at bounding box center [263, 47] width 138 height 8
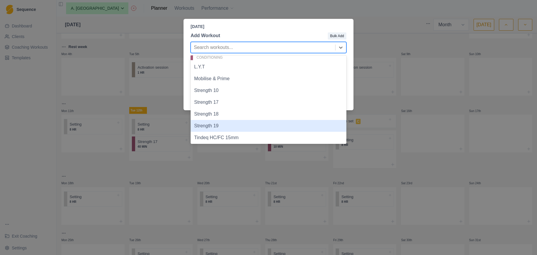
scroll to position [37, 0]
click at [234, 130] on div "Strength 19" at bounding box center [268, 127] width 156 height 12
